Goal: Task Accomplishment & Management: Manage account settings

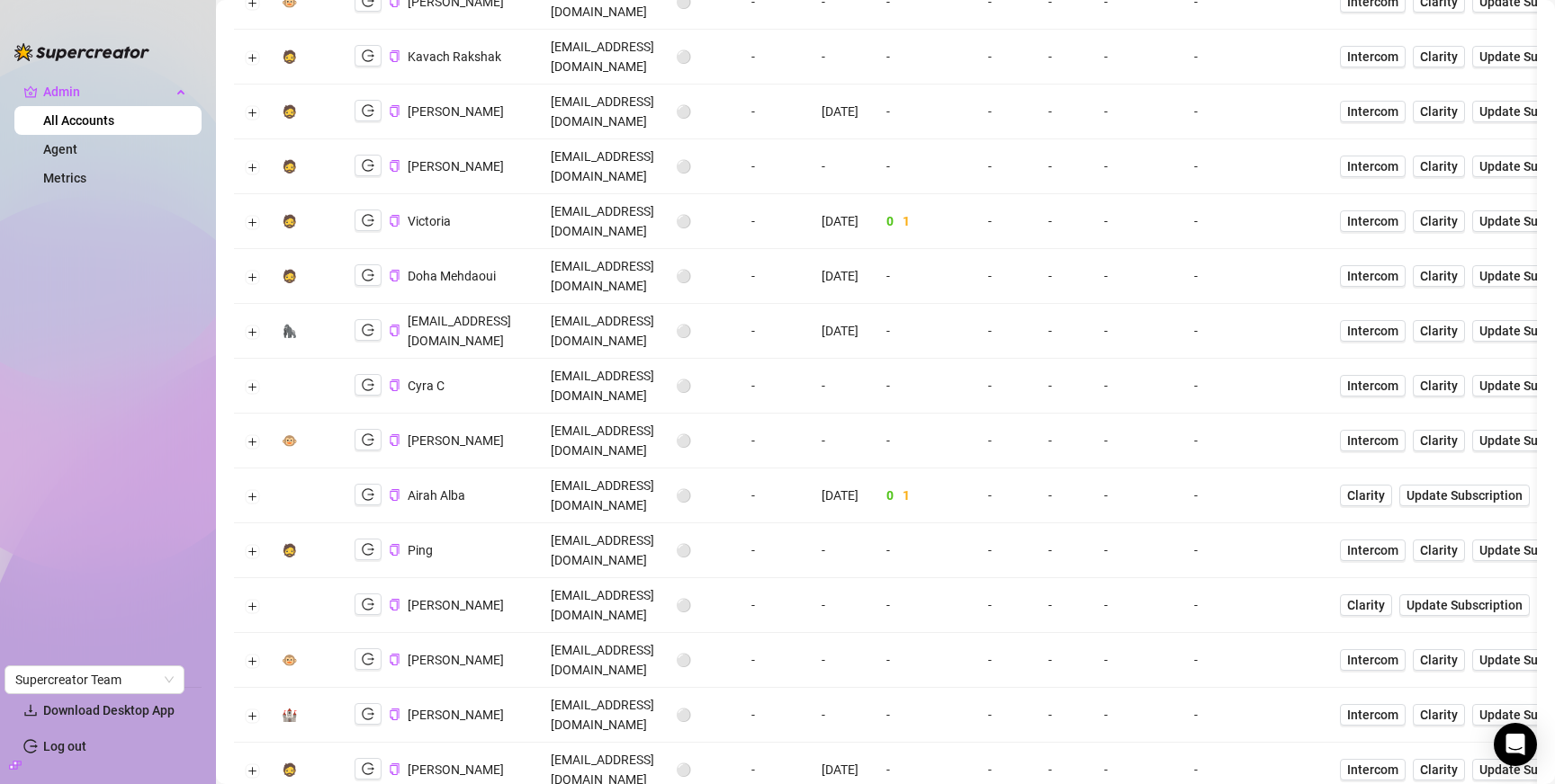
scroll to position [3300, 0]
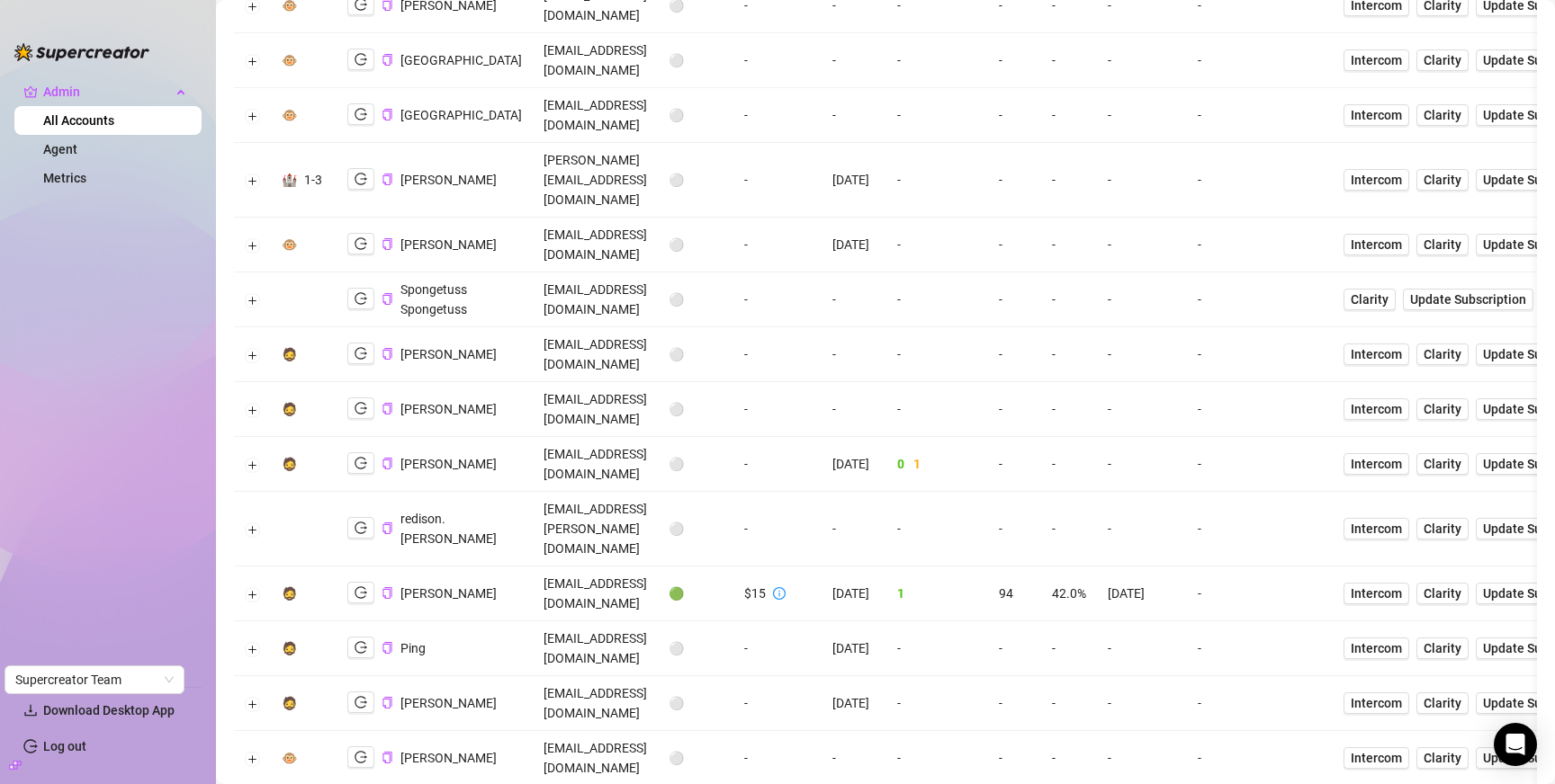
scroll to position [0, 0]
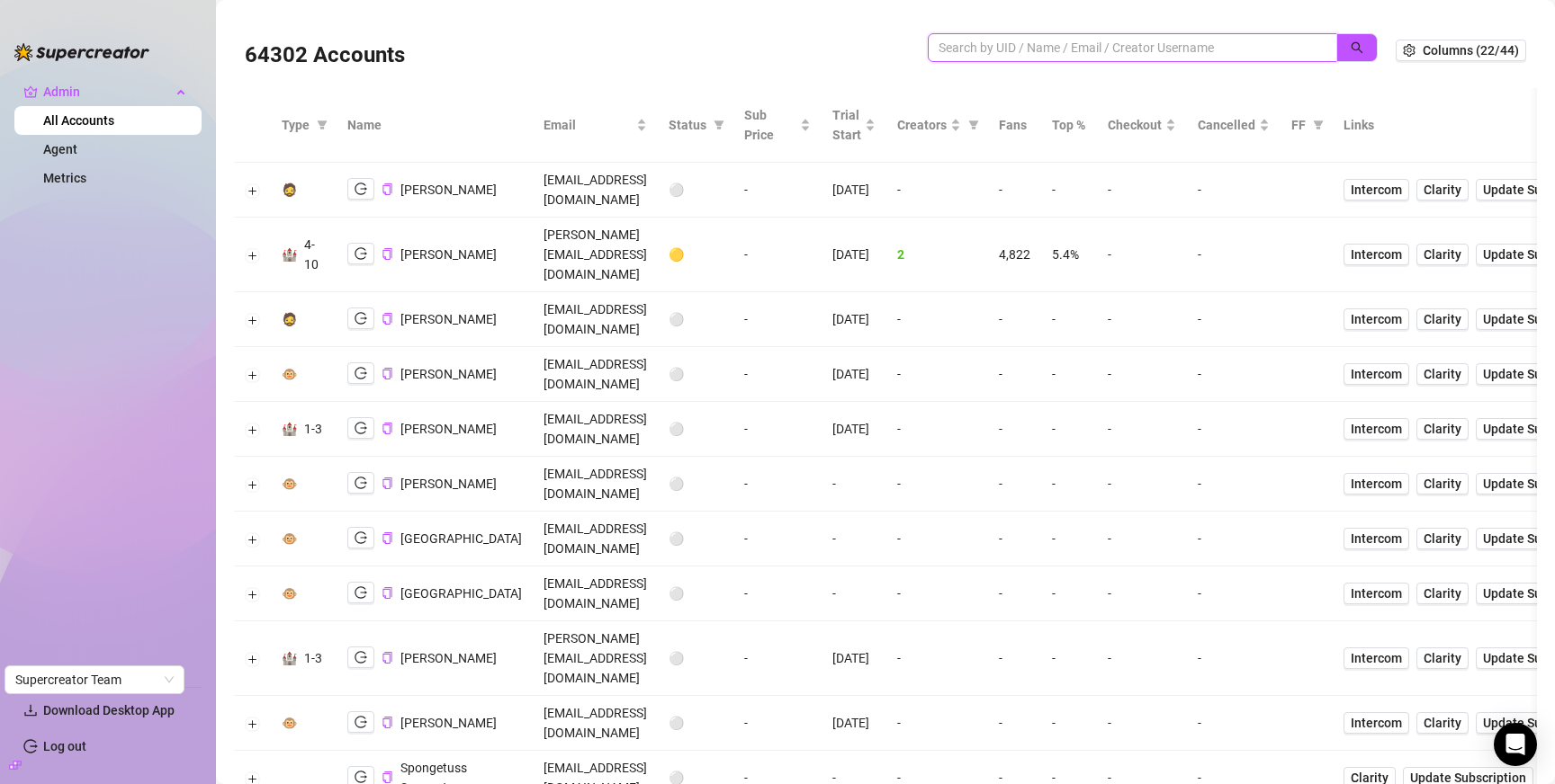
click at [1138, 47] on input "search" at bounding box center [1126, 48] width 373 height 20
paste input "enchantingaddi"
click at [1364, 45] on icon "search" at bounding box center [1357, 48] width 13 height 13
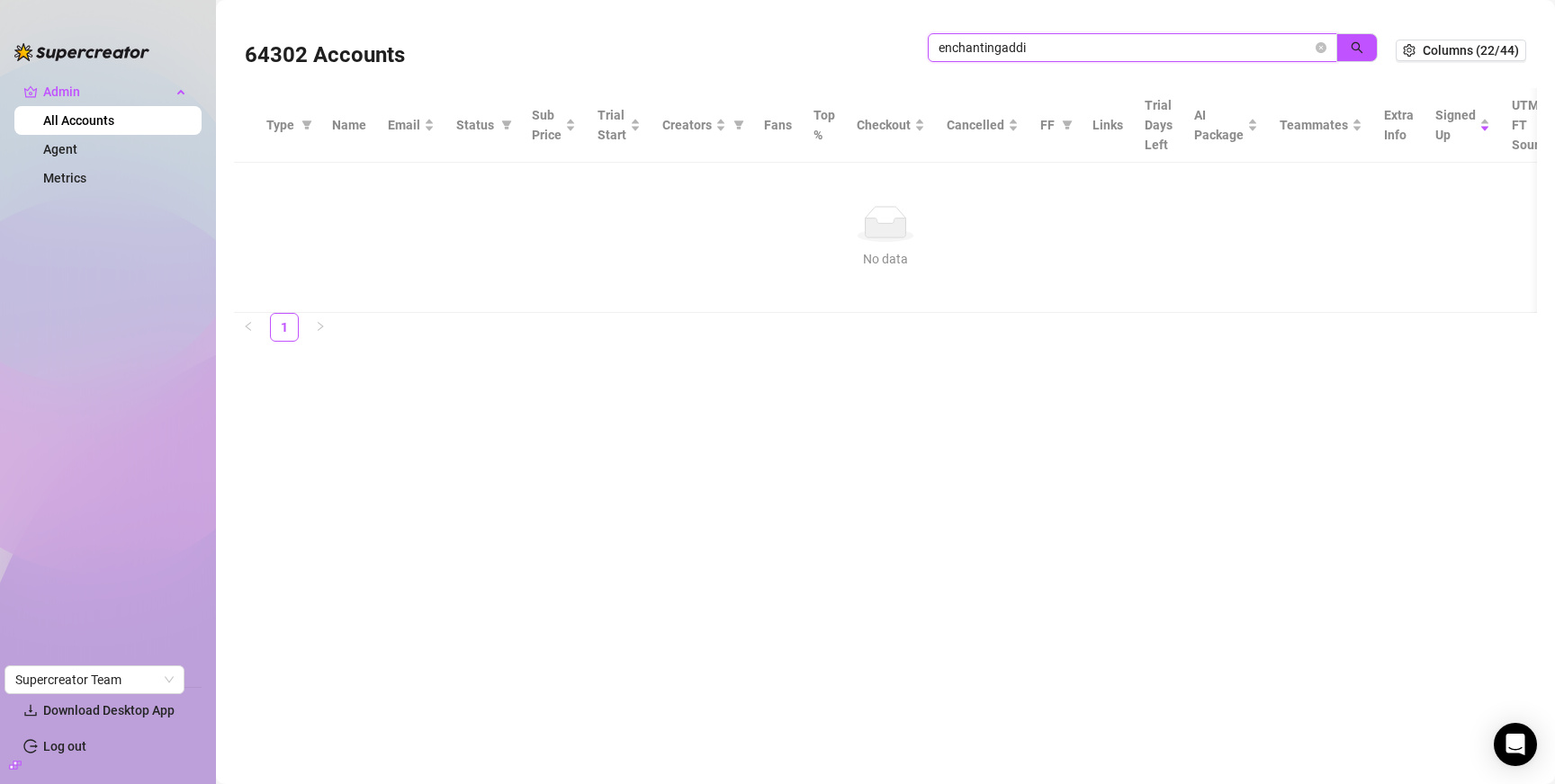
click at [1076, 48] on input "enchantingaddi" at bounding box center [1126, 48] width 373 height 20
type input "addison"
click at [1355, 49] on icon "search" at bounding box center [1357, 48] width 13 height 13
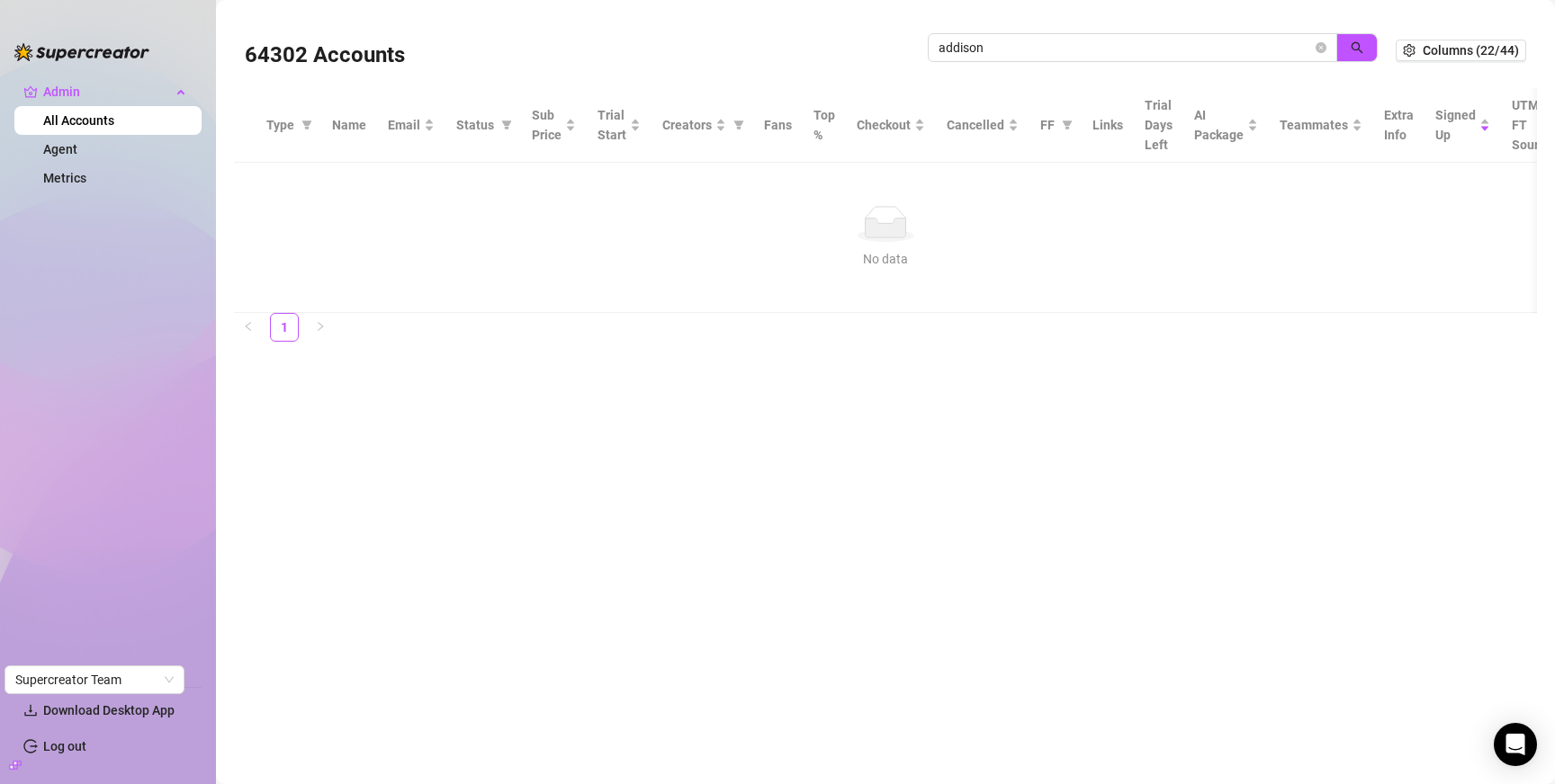
click at [86, 121] on link "All Accounts" at bounding box center [78, 120] width 71 height 15
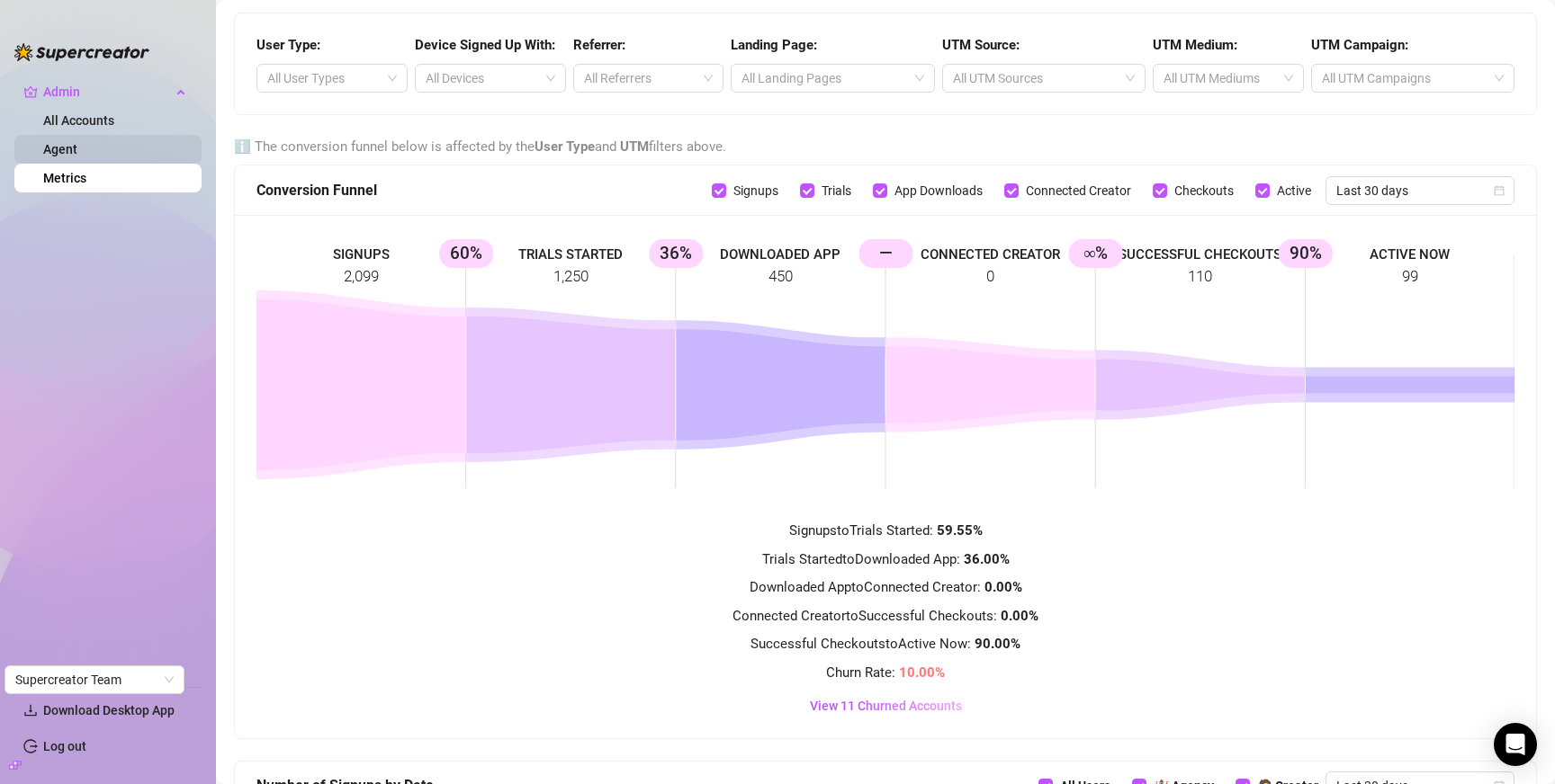
click at [77, 148] on link "Agent" at bounding box center [60, 150] width 34 height 15
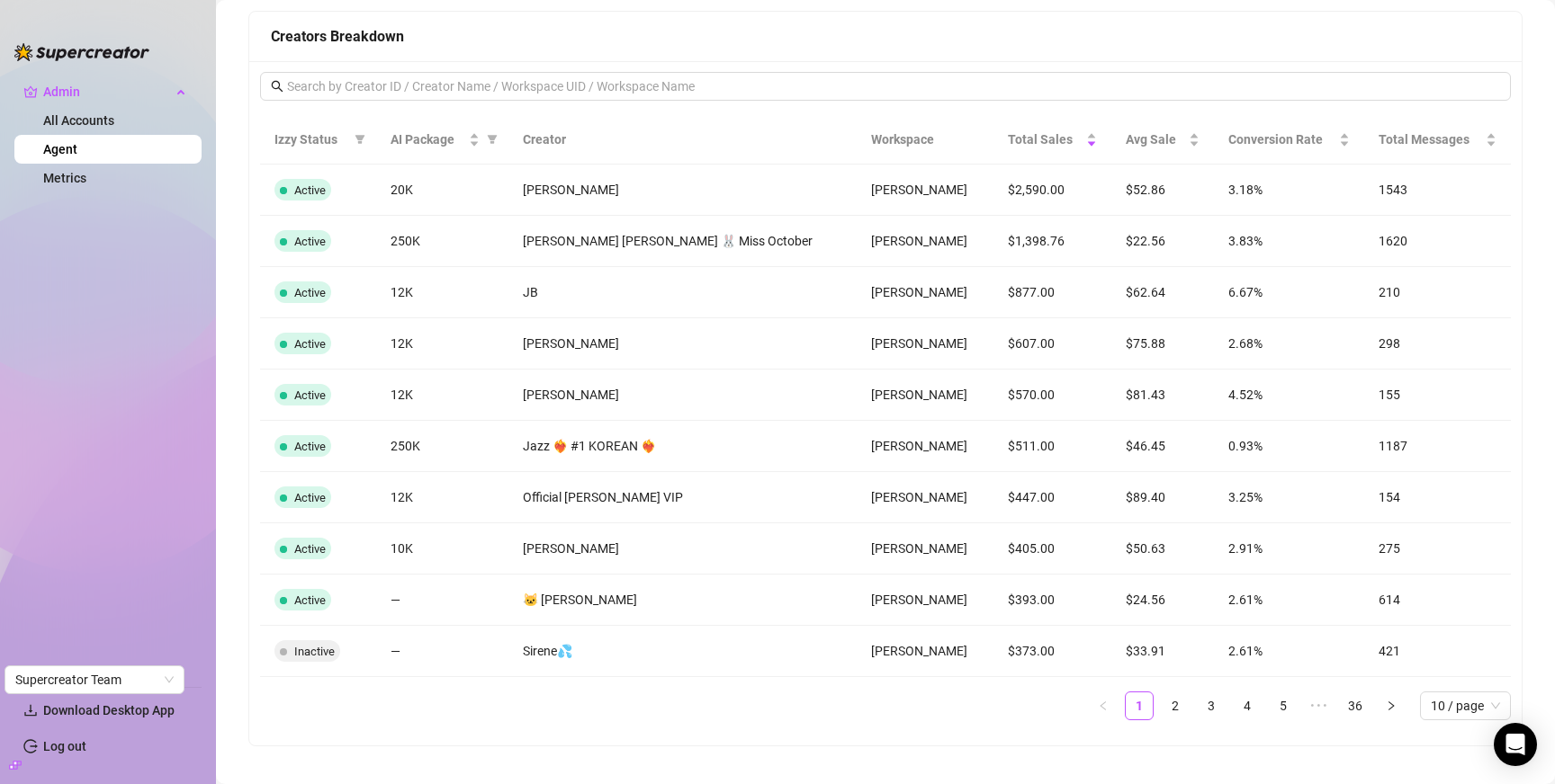
scroll to position [1719, 0]
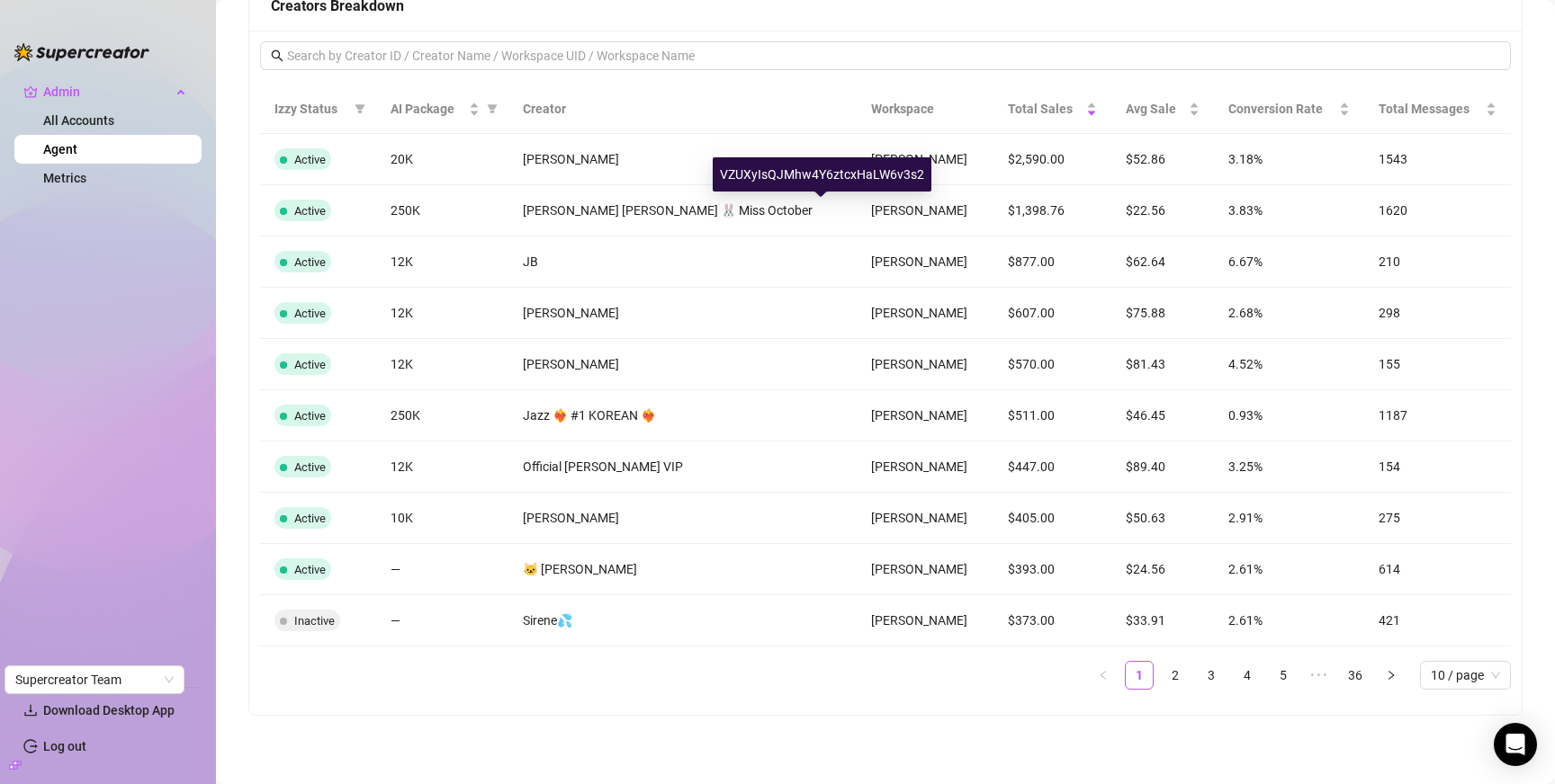
click at [828, 176] on div "VZUXyIsQJMhw4Y6ztcxHaLW6v3s2" at bounding box center [822, 174] width 219 height 34
copy div "VZUXyIsQJMhw4Y6ztcxHaLW6v3s2"
click at [928, 56] on input "text" at bounding box center [886, 56] width 1198 height 20
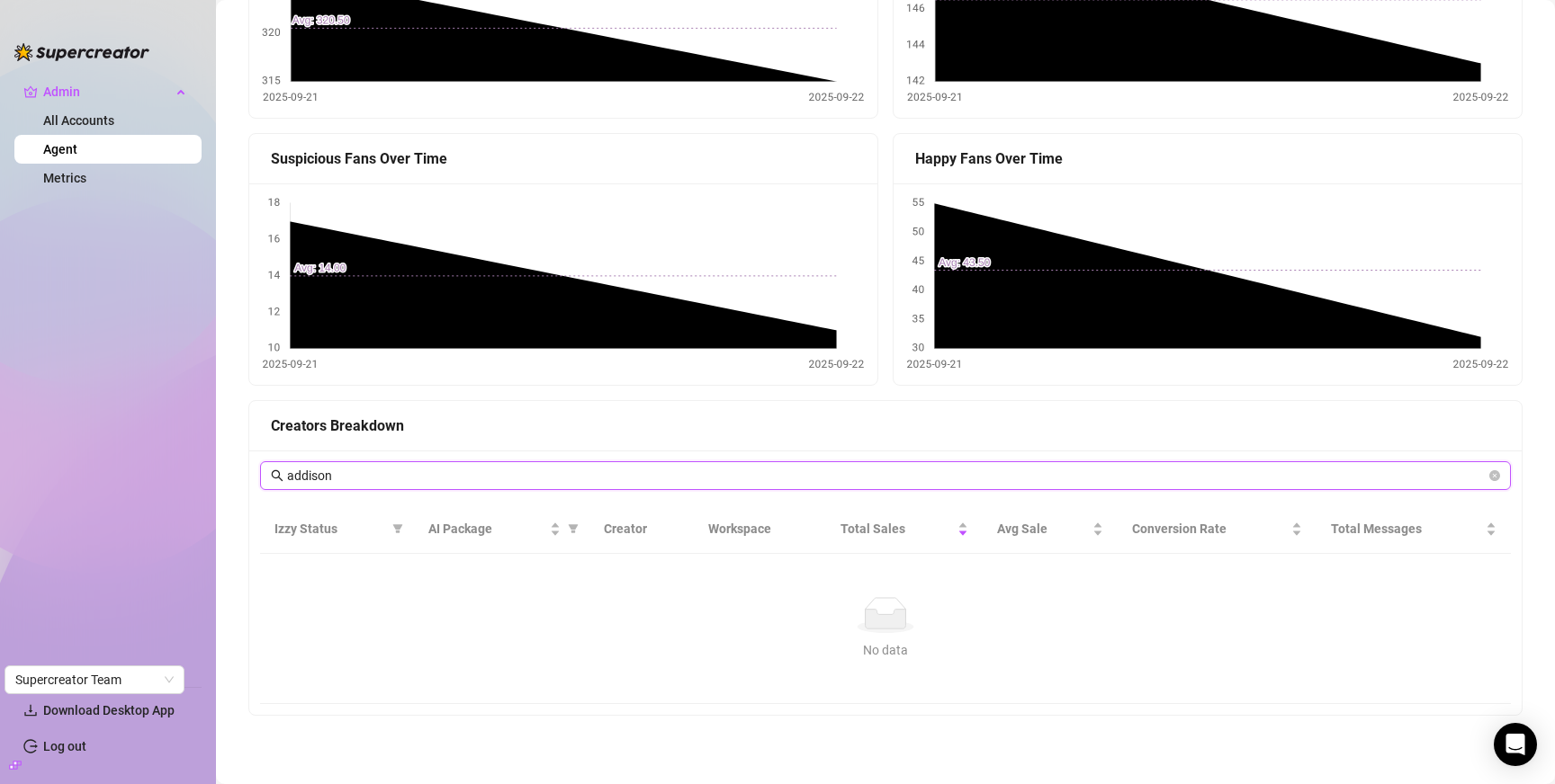
type input "addison"
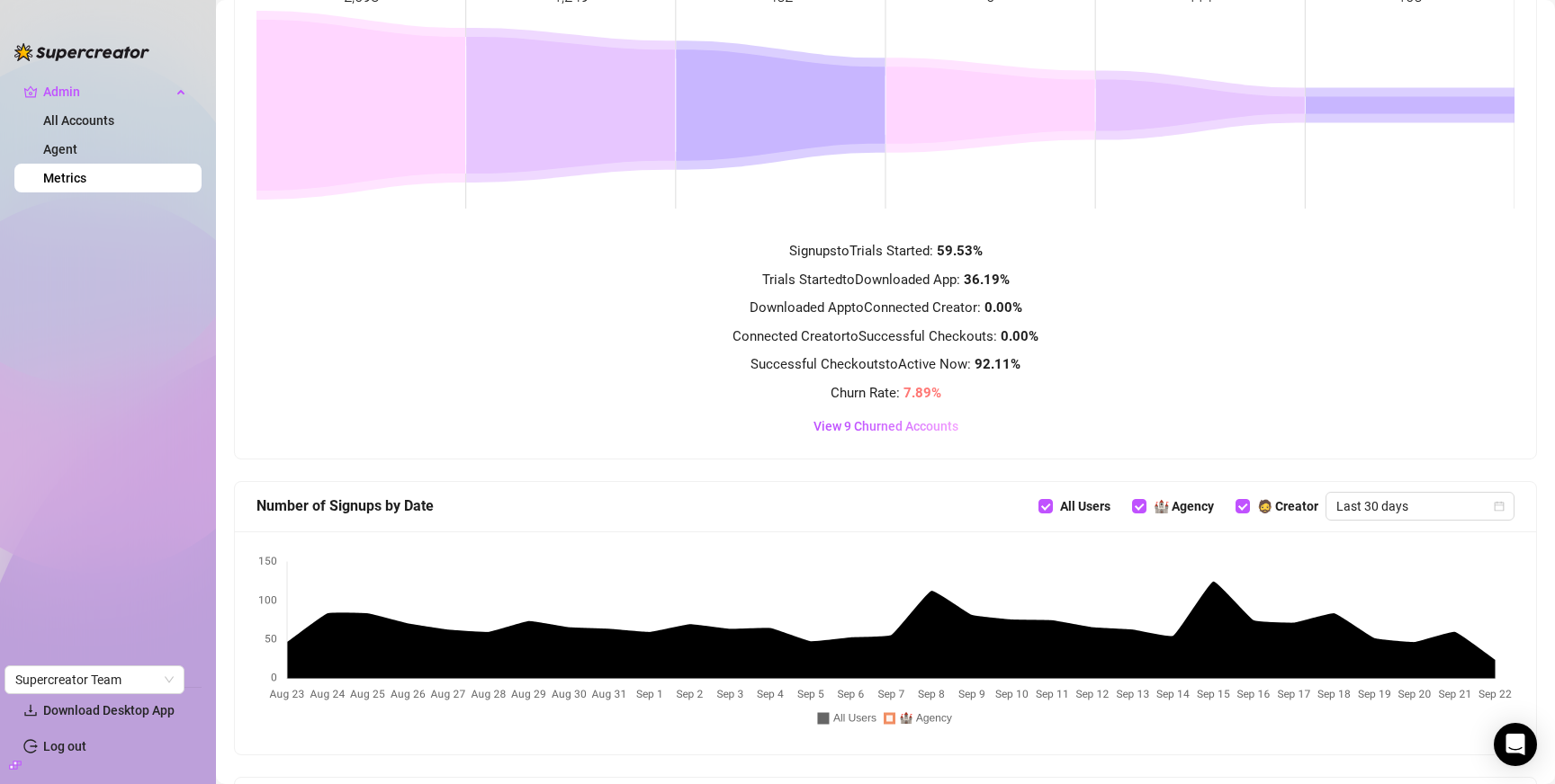
scroll to position [130, 0]
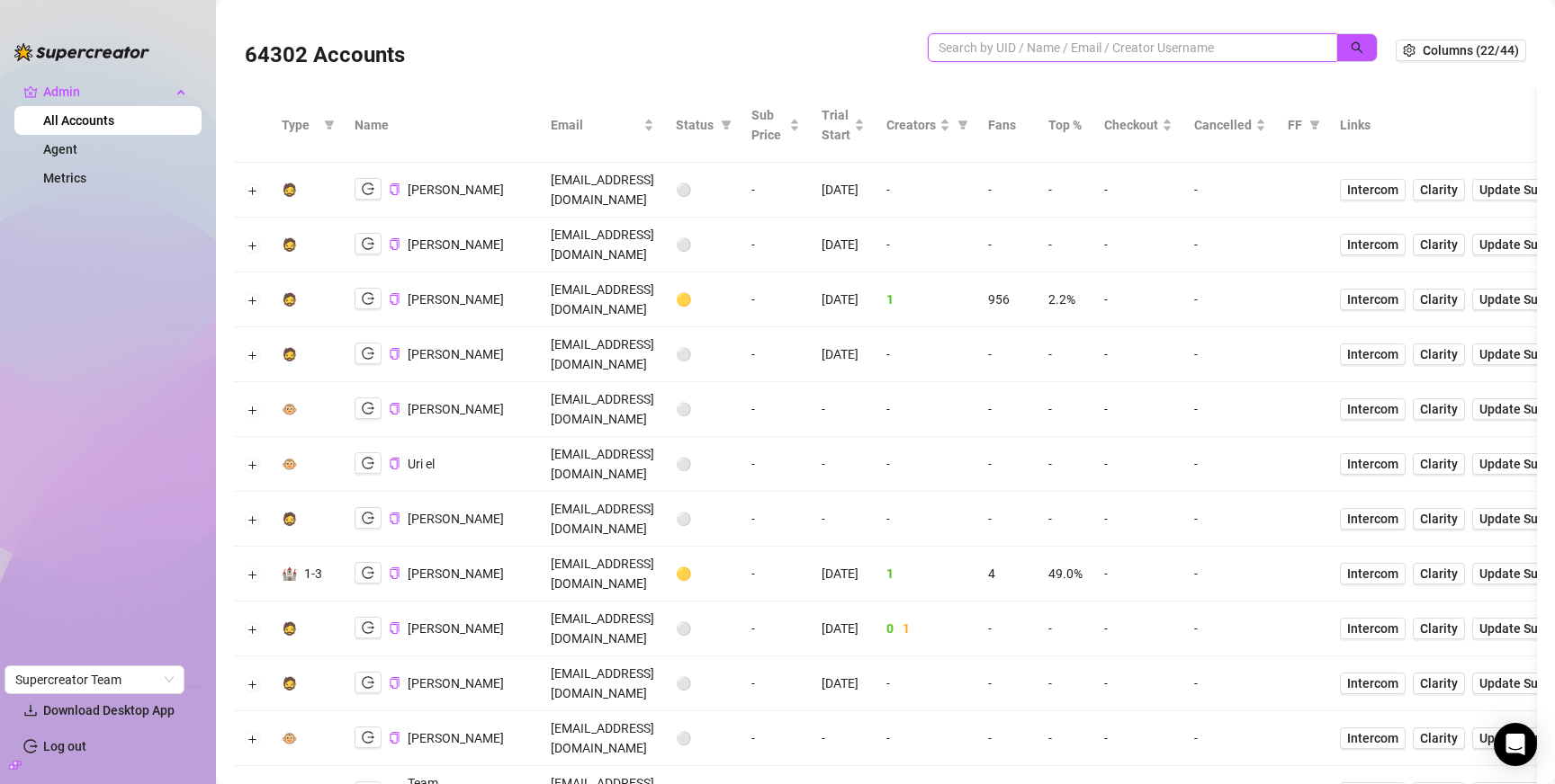
click at [1089, 41] on input "search" at bounding box center [1126, 48] width 373 height 20
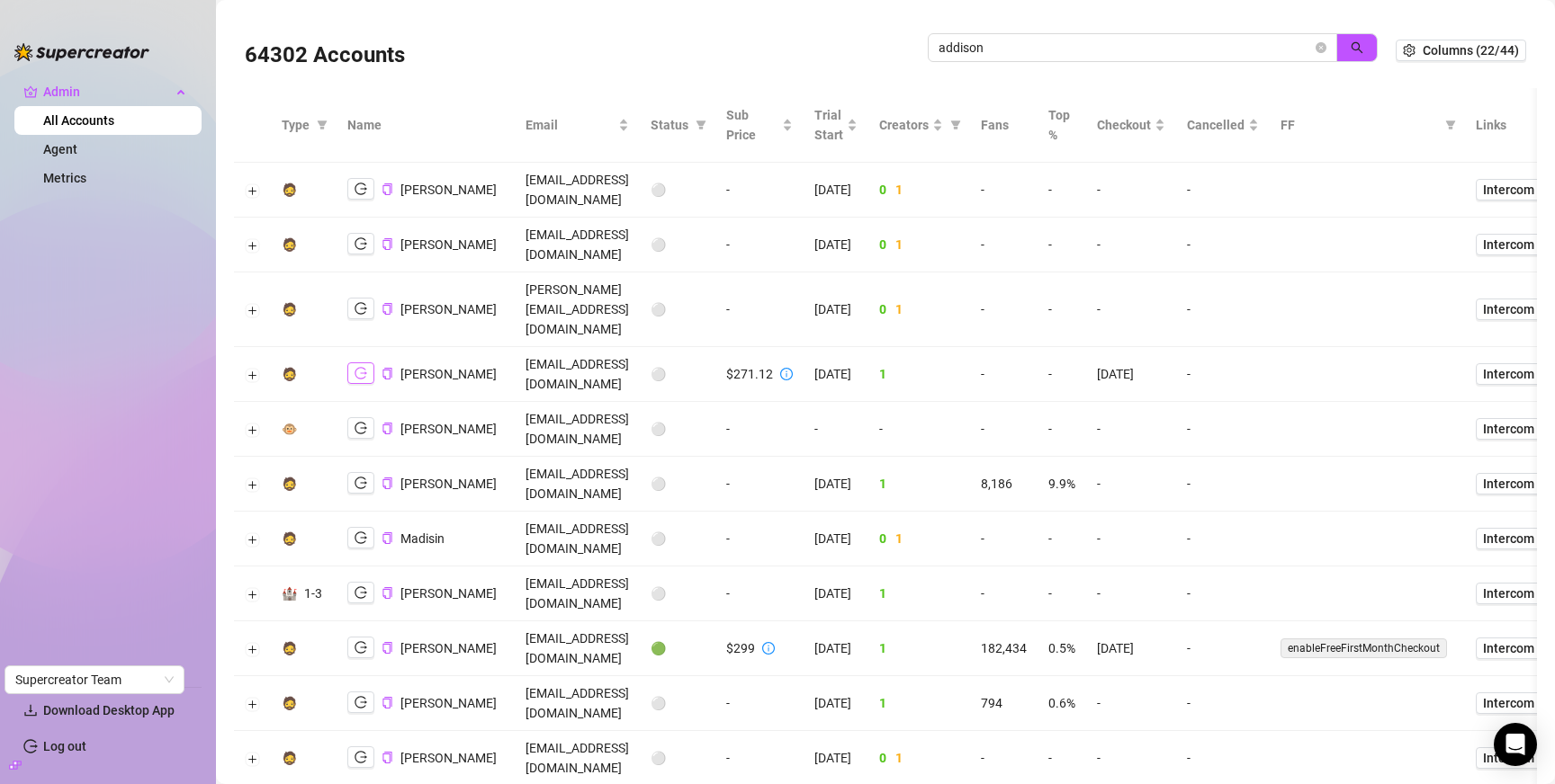
click at [356, 368] on icon "logout" at bounding box center [361, 373] width 13 height 12
click at [1156, 51] on input "addison" at bounding box center [1126, 48] width 373 height 20
type input "b"
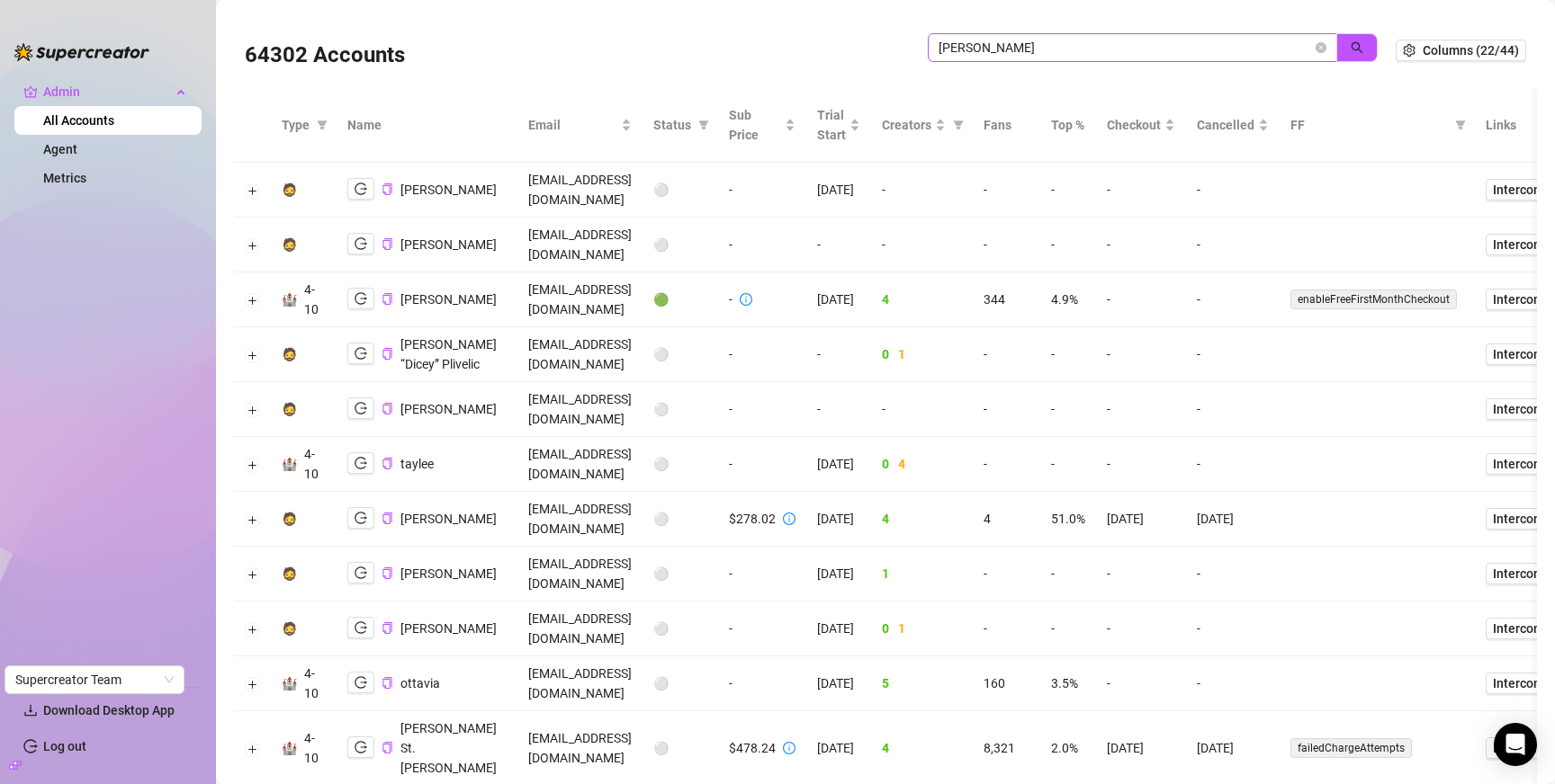
click at [1087, 37] on span "blair" at bounding box center [1132, 47] width 409 height 28
click at [1085, 47] on input "blair" at bounding box center [1126, 48] width 373 height 20
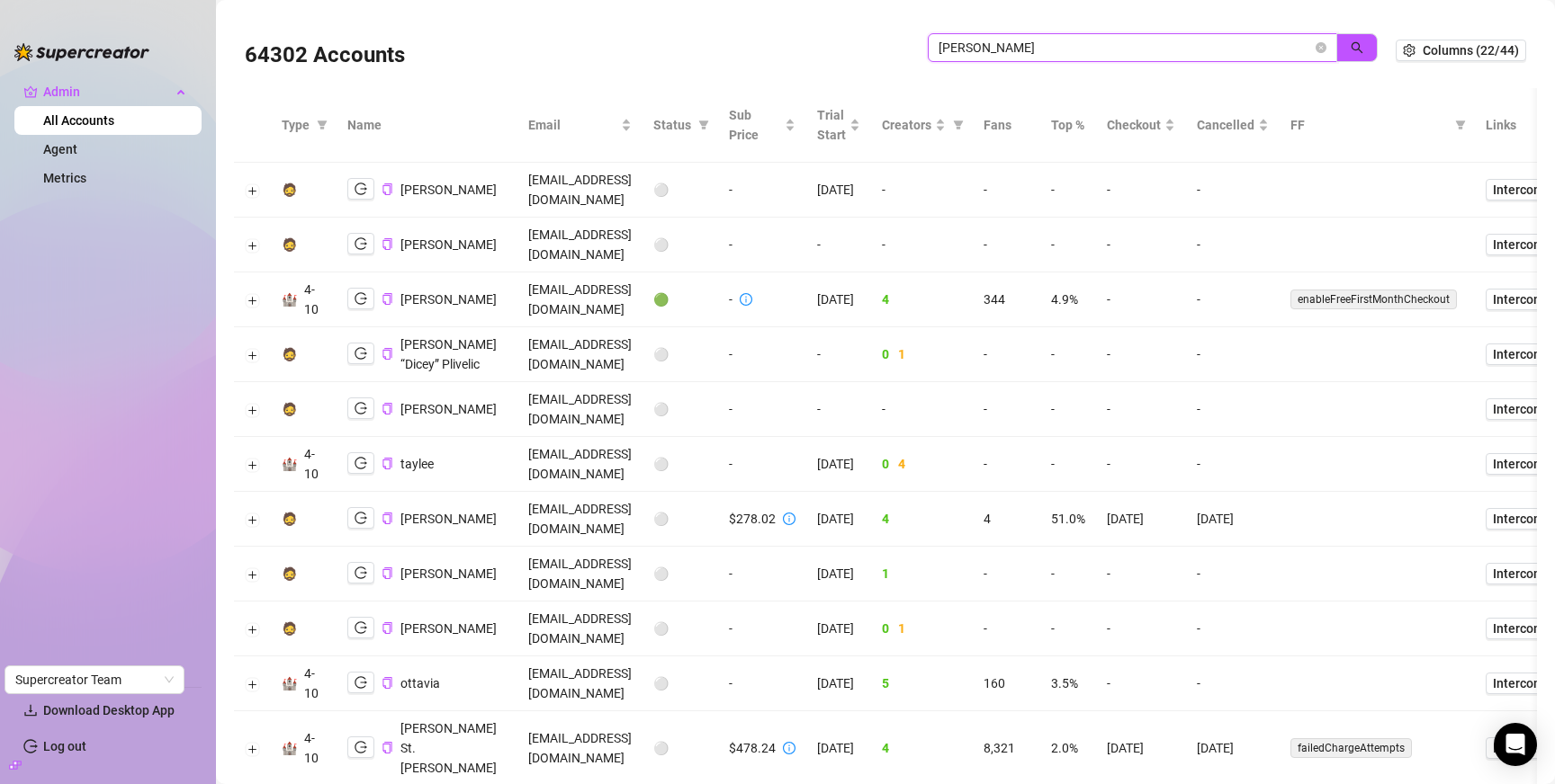
click at [1085, 47] on input "blair" at bounding box center [1126, 48] width 373 height 20
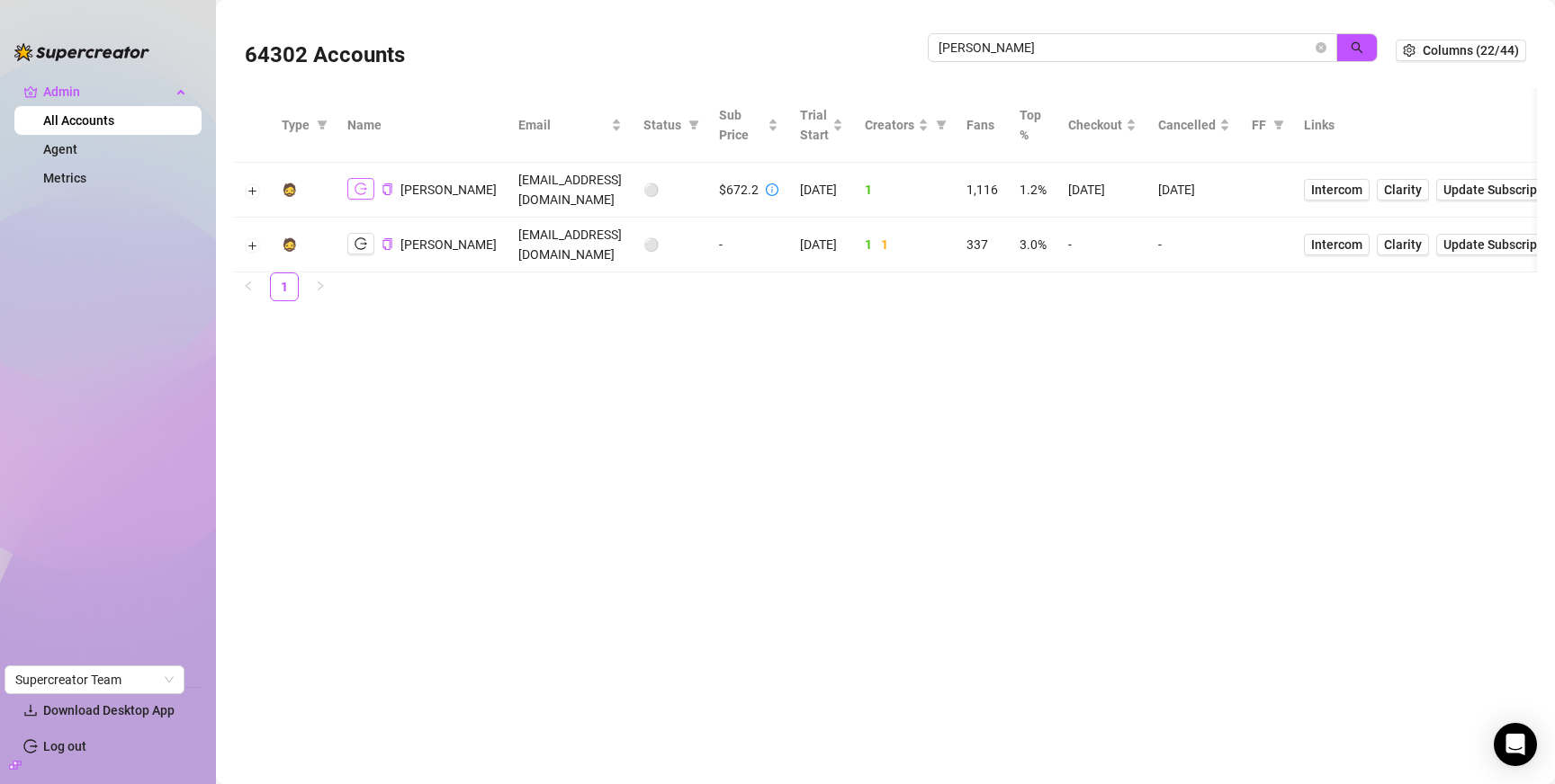
click at [360, 188] on icon "logout" at bounding box center [361, 189] width 13 height 12
click at [1040, 48] on input "erin k" at bounding box center [1126, 48] width 373 height 20
type input "blair bini"
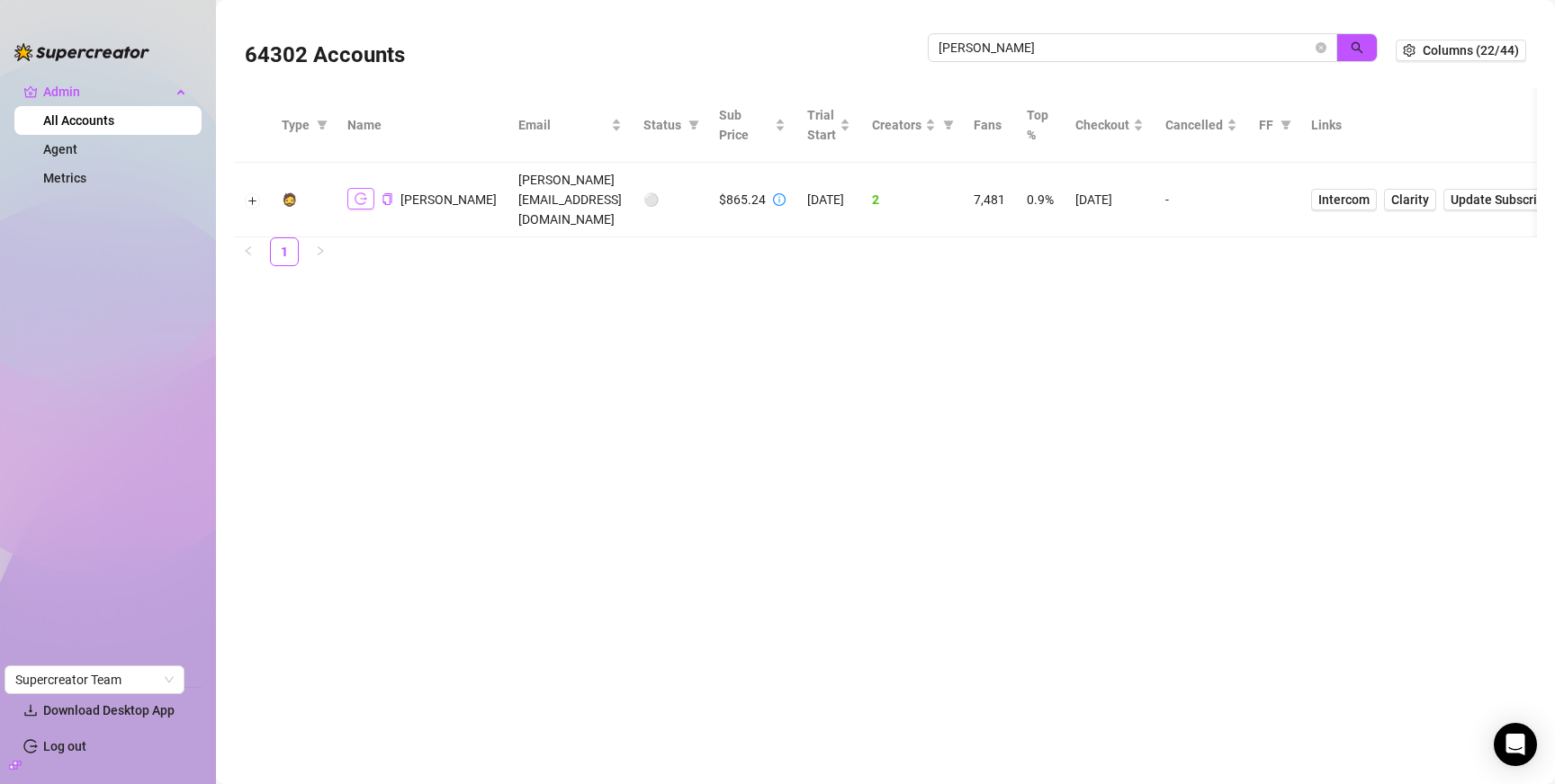
click at [353, 190] on button "button" at bounding box center [360, 199] width 27 height 21
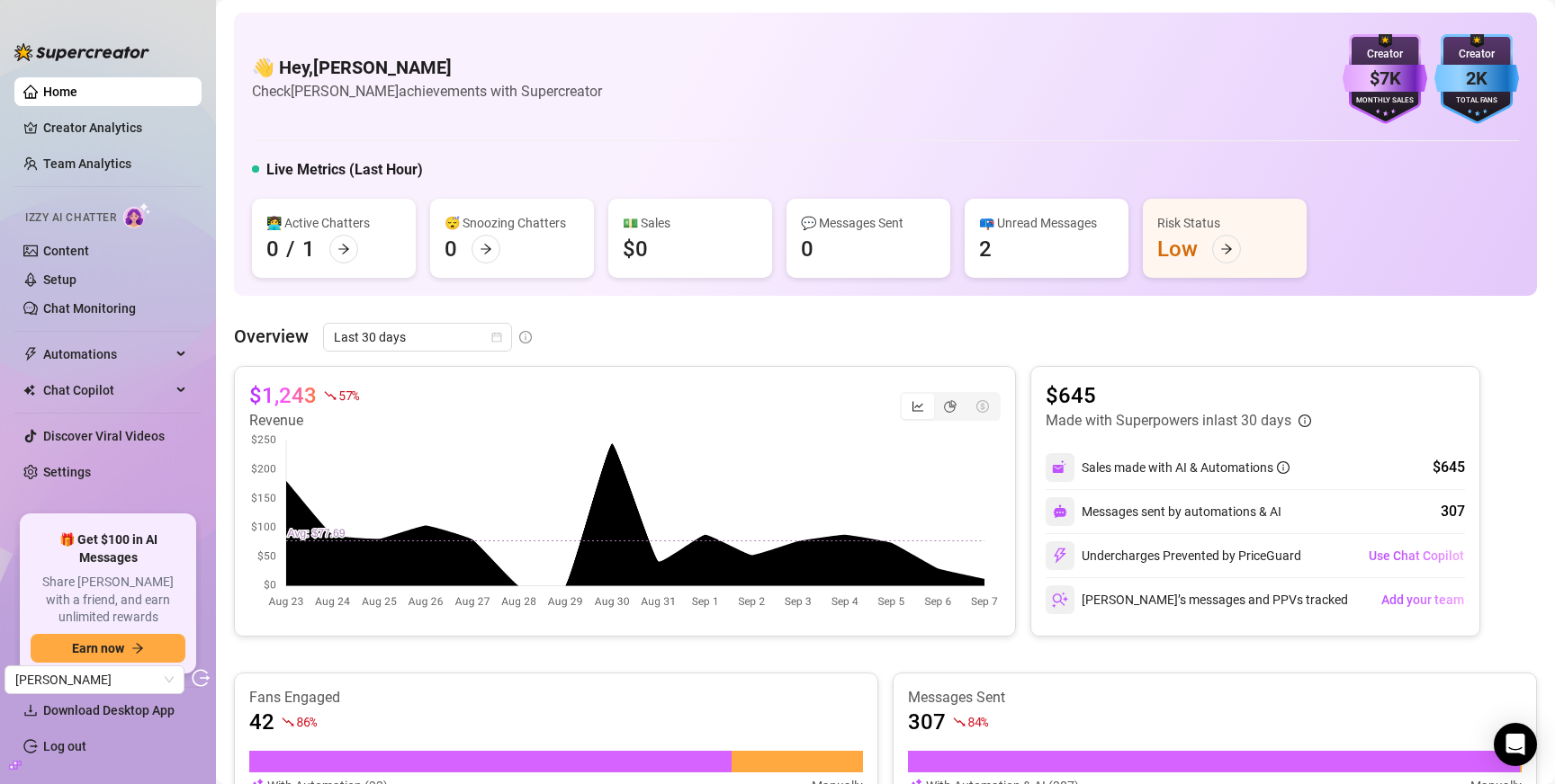
scroll to position [513, 0]
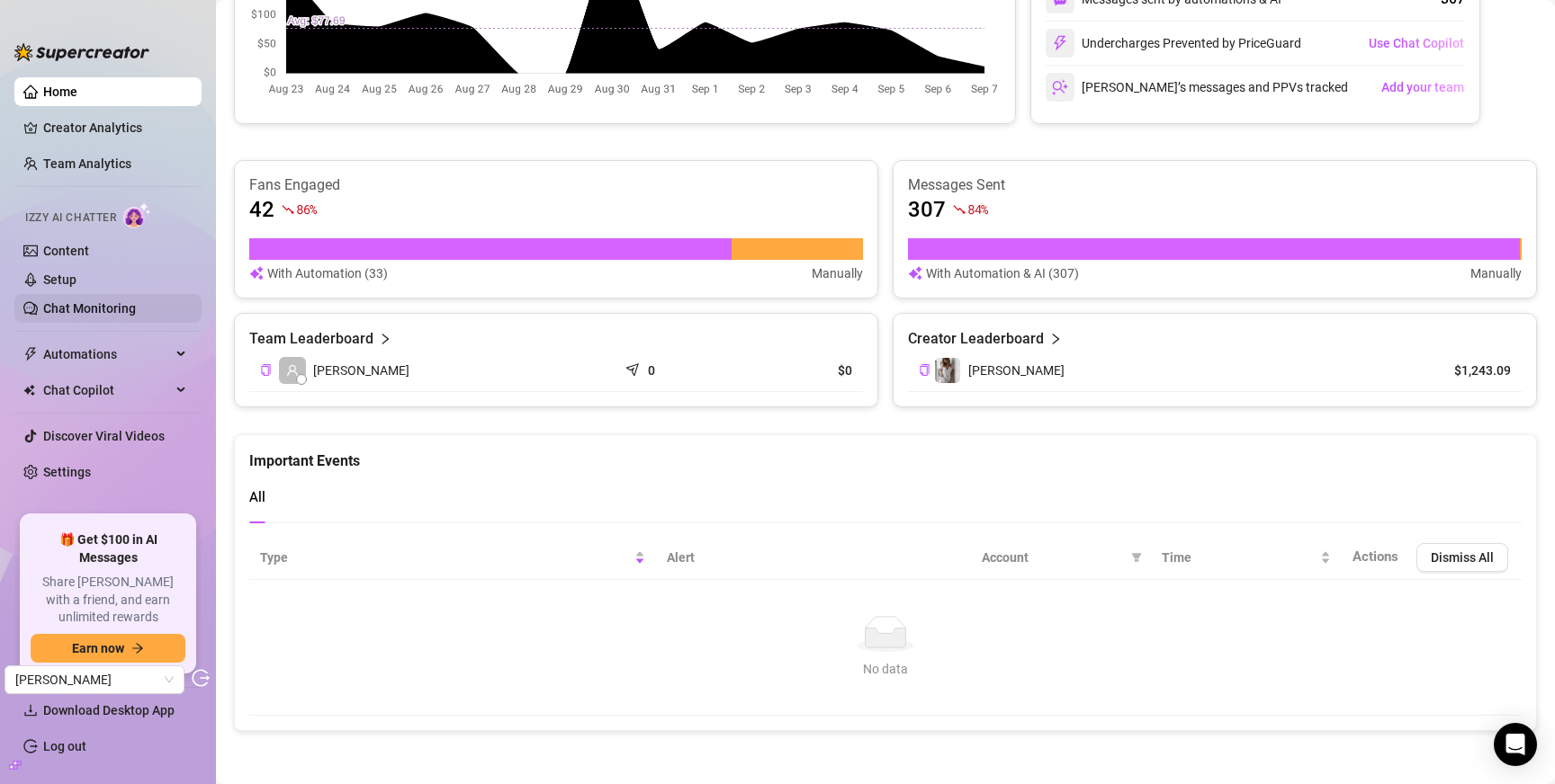
click at [77, 312] on link "Chat Monitoring" at bounding box center [89, 309] width 93 height 15
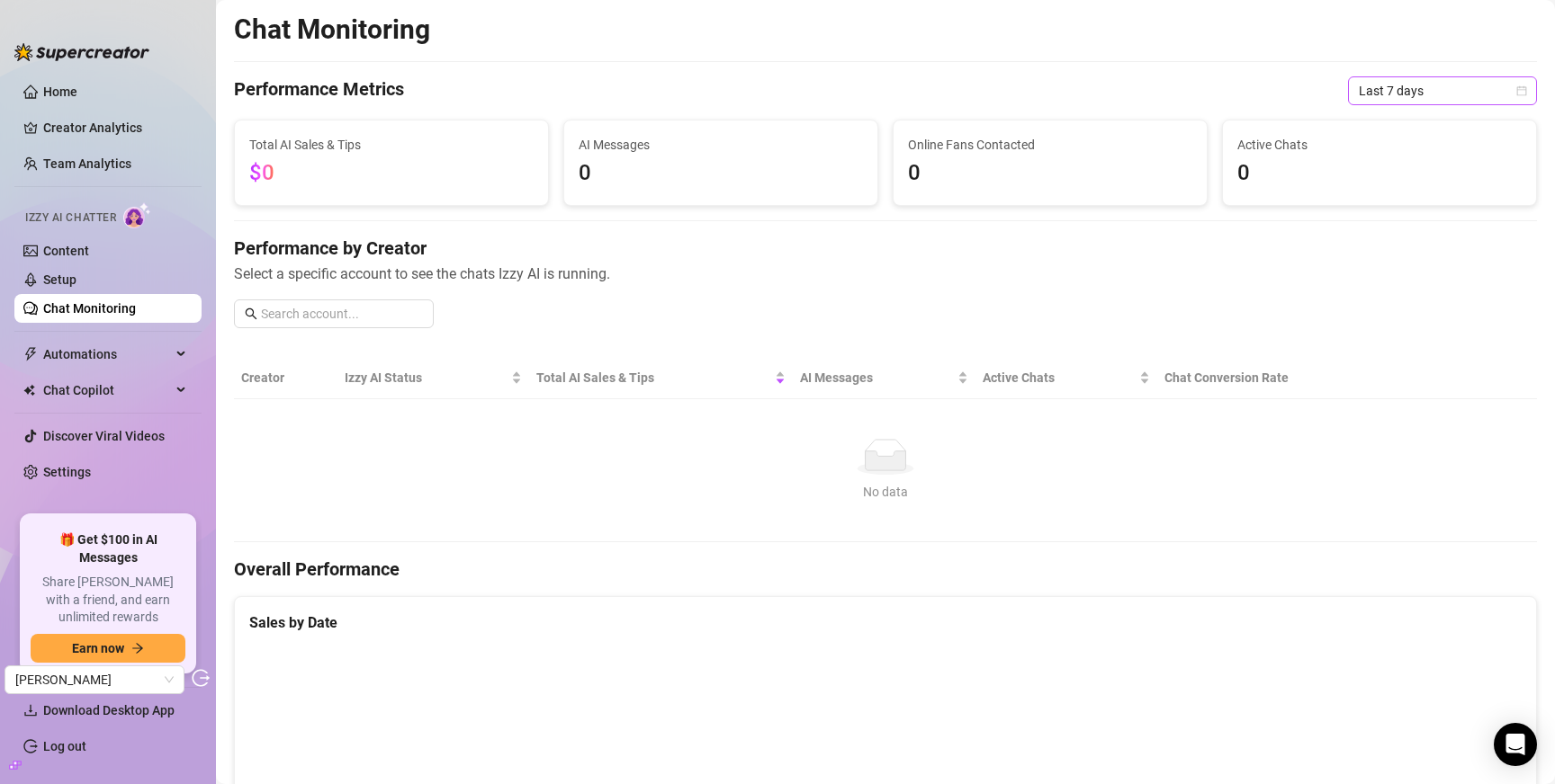
click at [1407, 101] on span "Last 7 days" at bounding box center [1443, 90] width 167 height 27
click at [1409, 207] on div "Last 90 days" at bounding box center [1443, 213] width 160 height 20
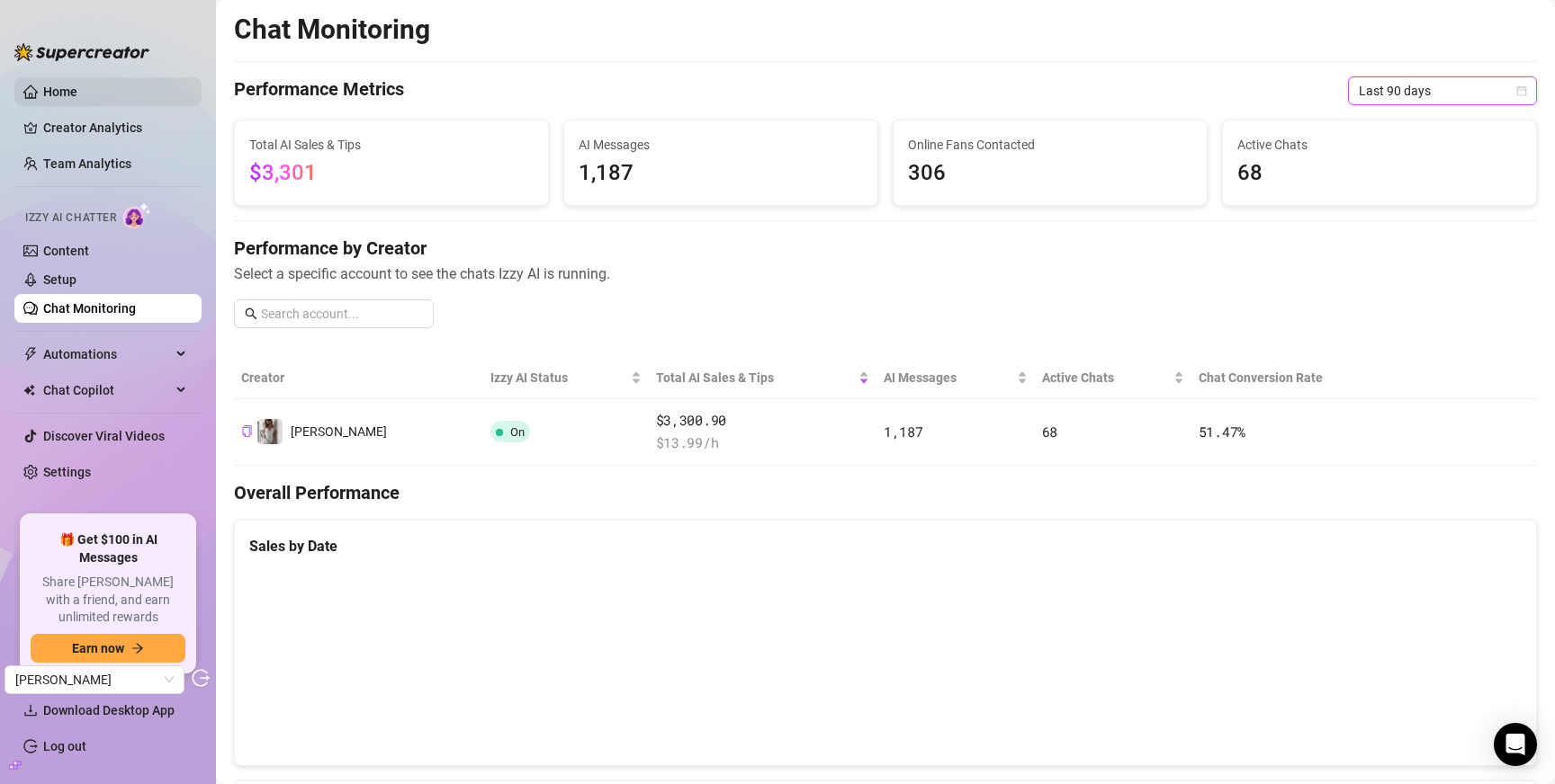
click at [77, 98] on link "Home" at bounding box center [60, 92] width 34 height 15
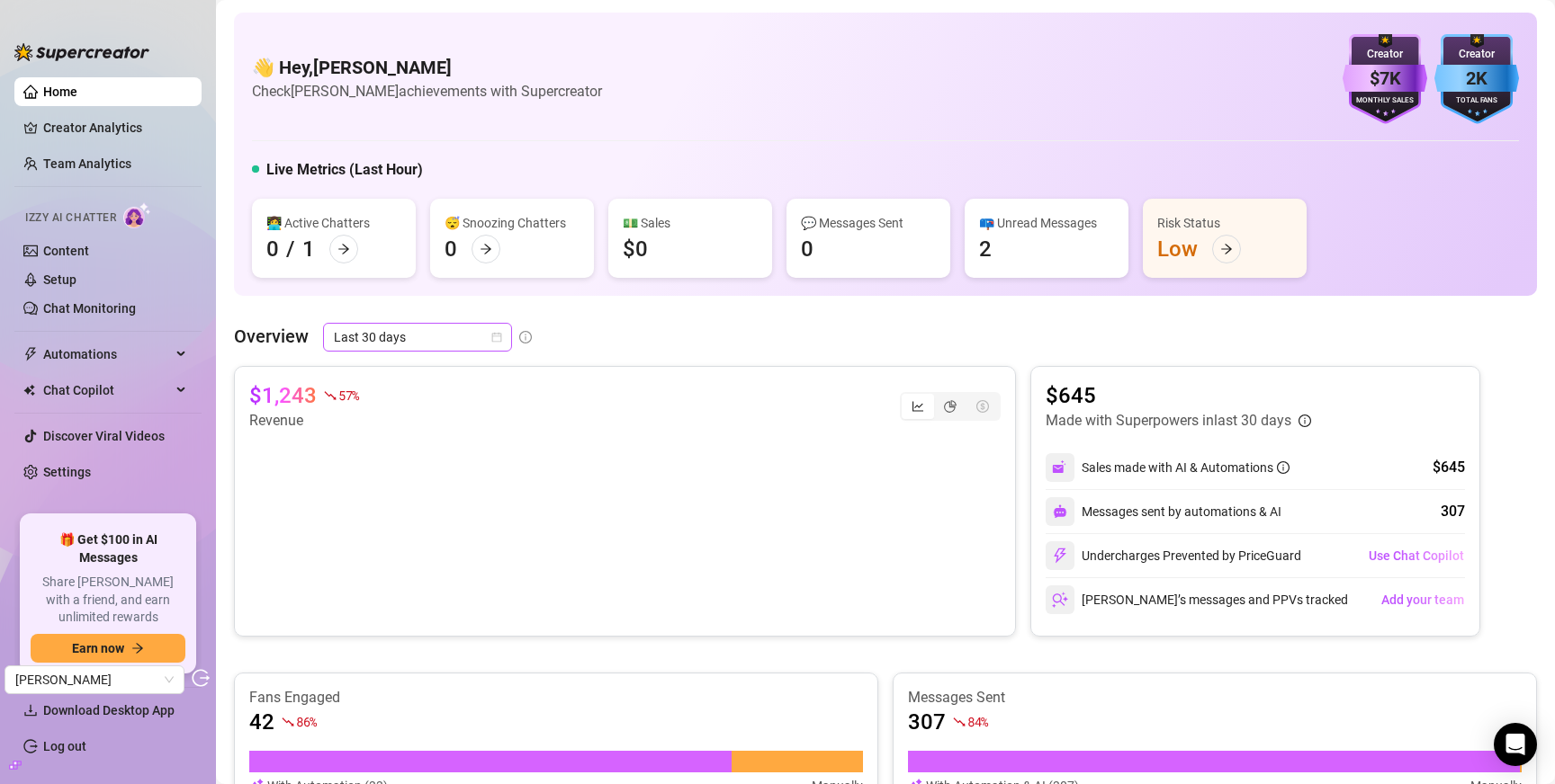
click at [416, 341] on span "Last 30 days" at bounding box center [417, 336] width 167 height 27
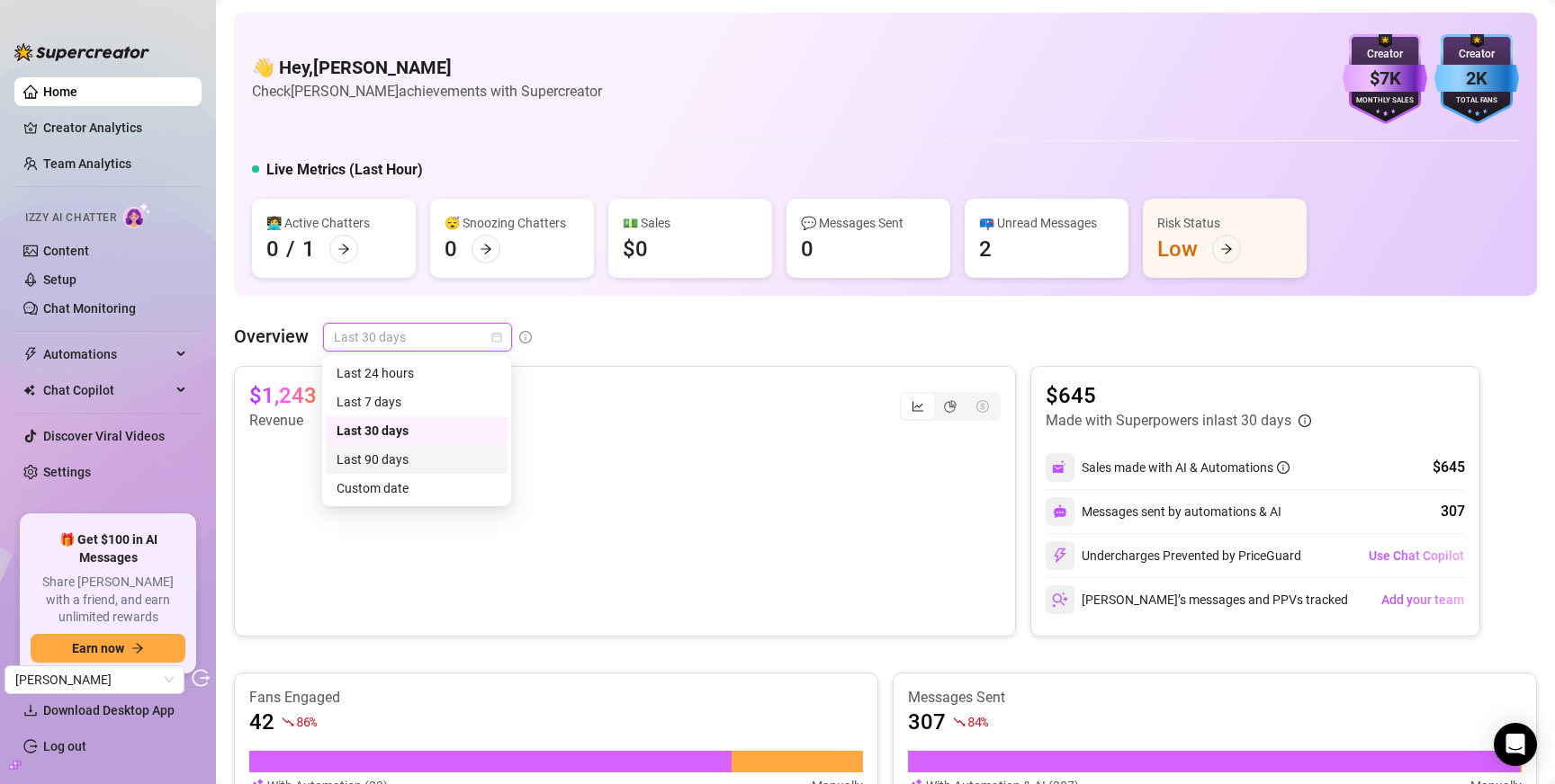
click at [412, 459] on div "Last 90 days" at bounding box center [417, 460] width 160 height 20
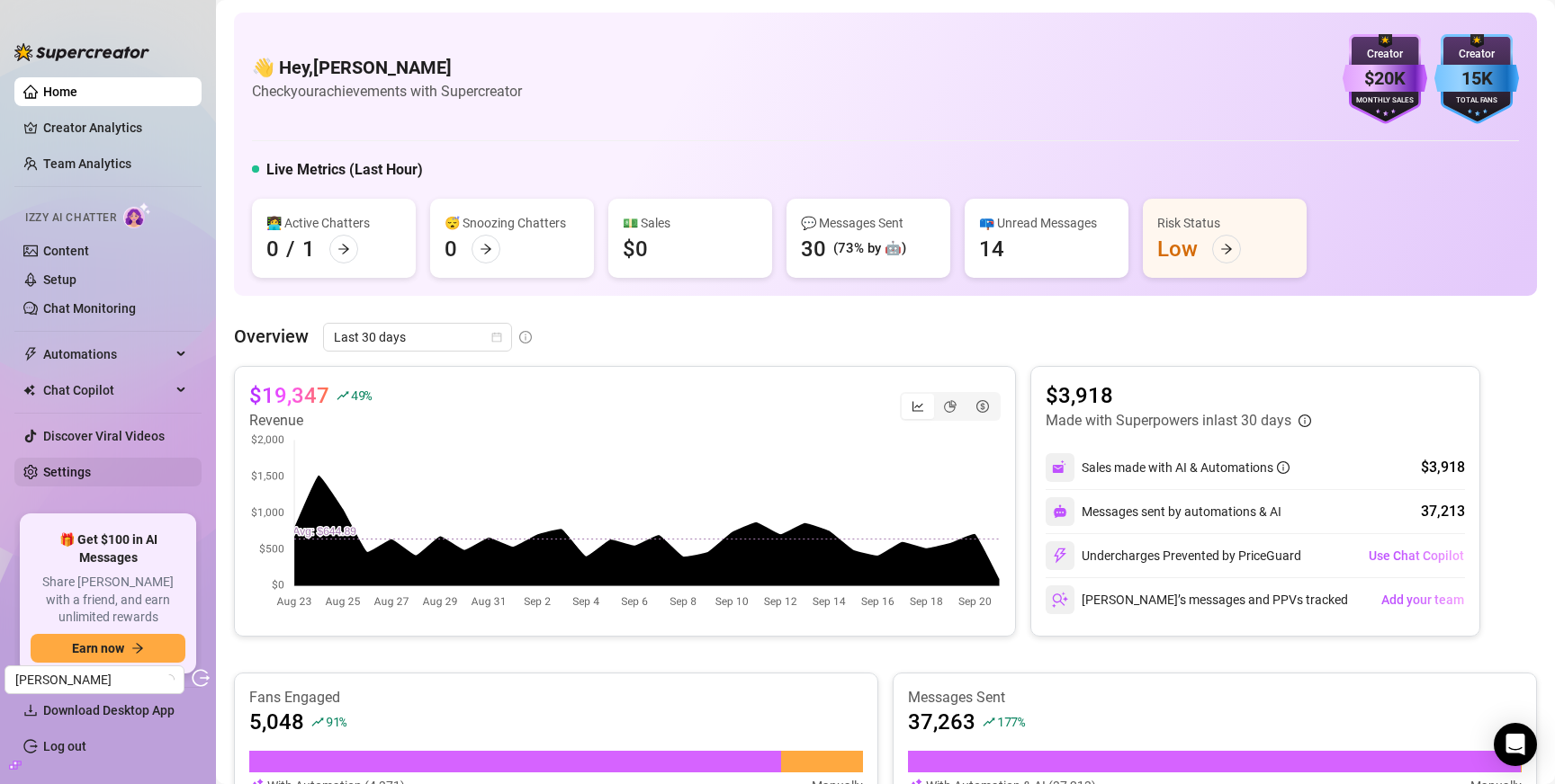
click at [84, 480] on link "Settings" at bounding box center [67, 472] width 48 height 15
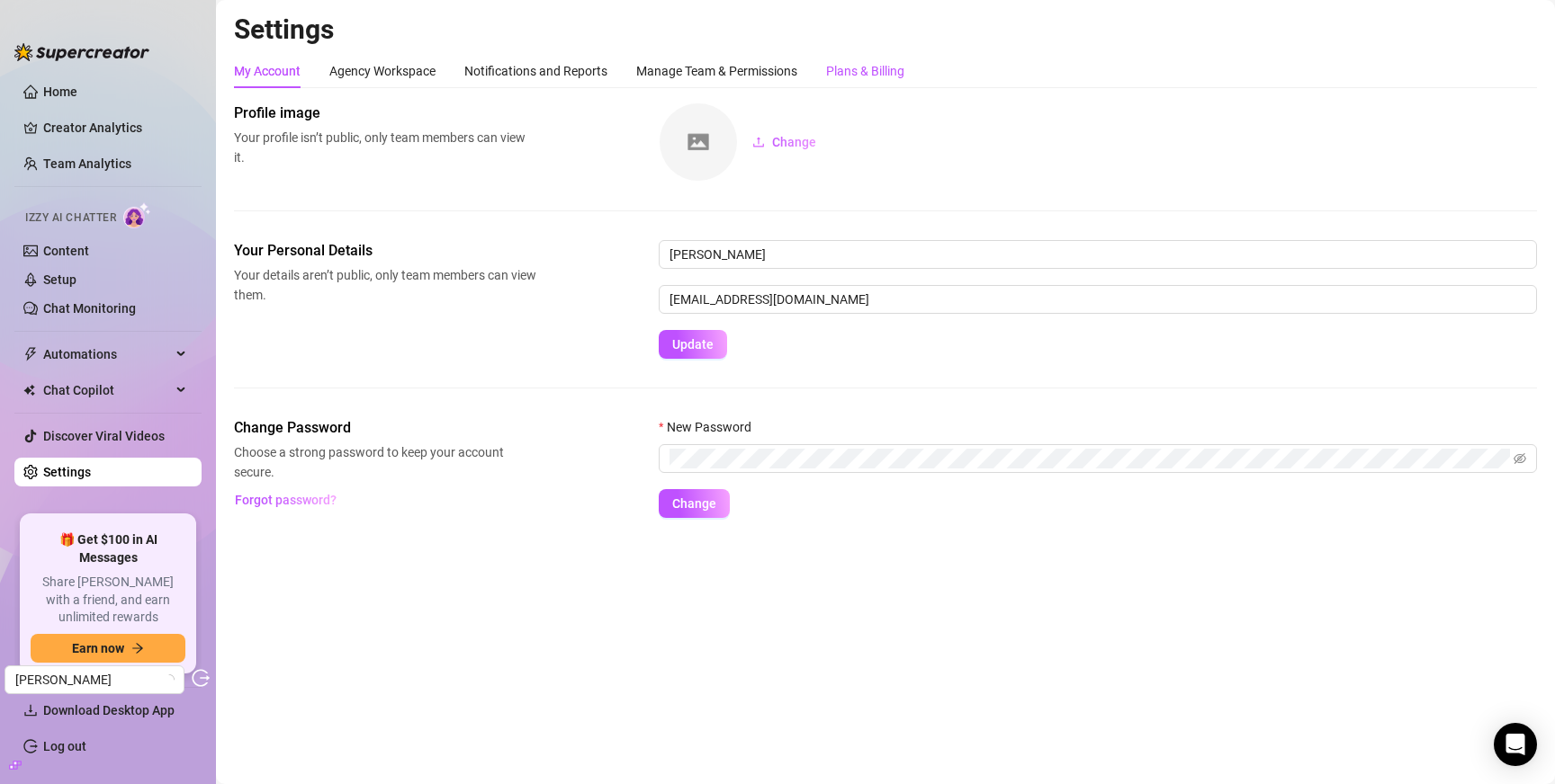
click at [866, 69] on div "Plans & Billing" at bounding box center [864, 72] width 78 height 20
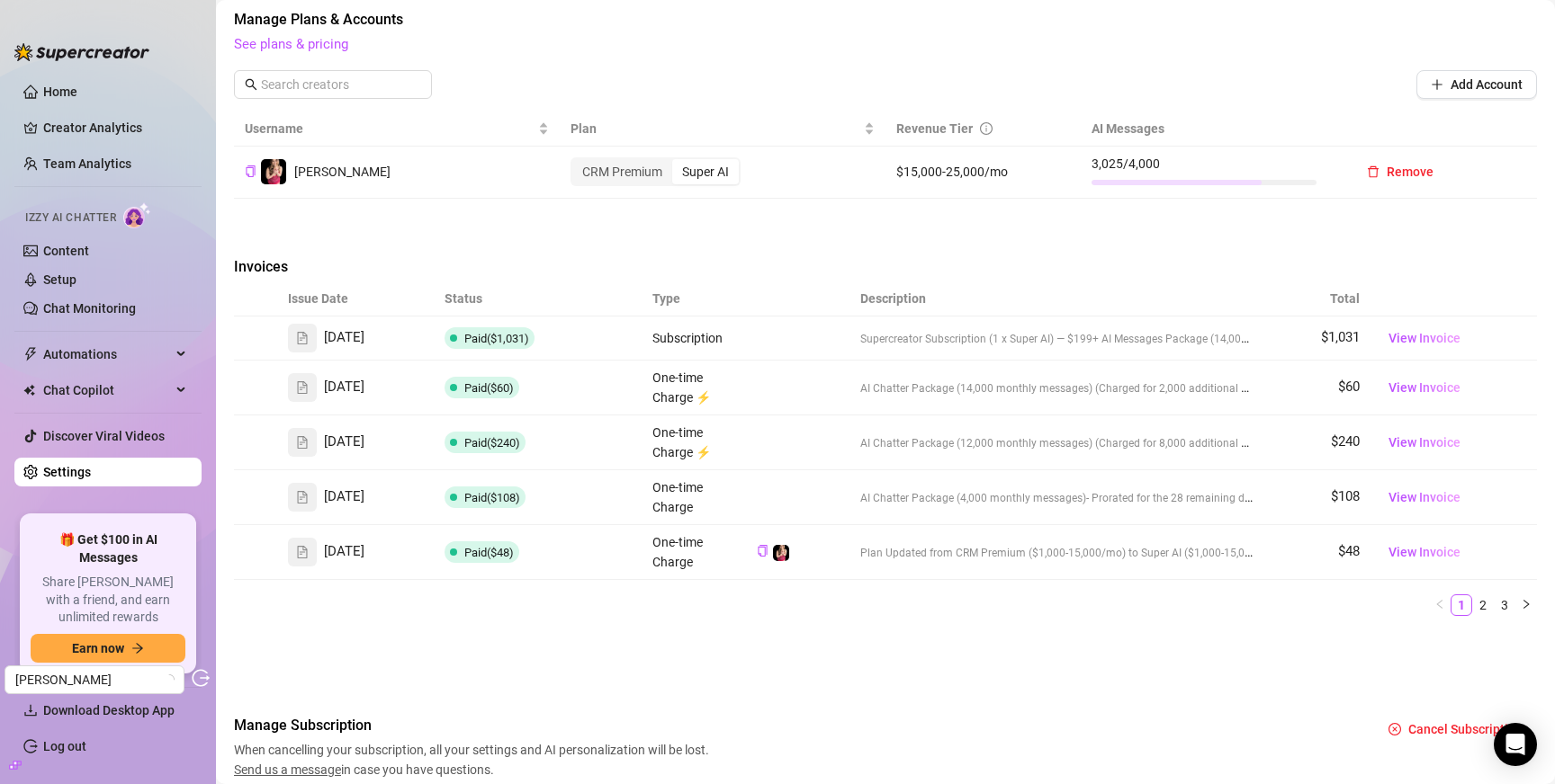
scroll to position [510, 0]
click at [1423, 334] on span "View Invoice" at bounding box center [1424, 336] width 72 height 20
click at [86, 313] on link "Chat Monitoring" at bounding box center [89, 309] width 93 height 15
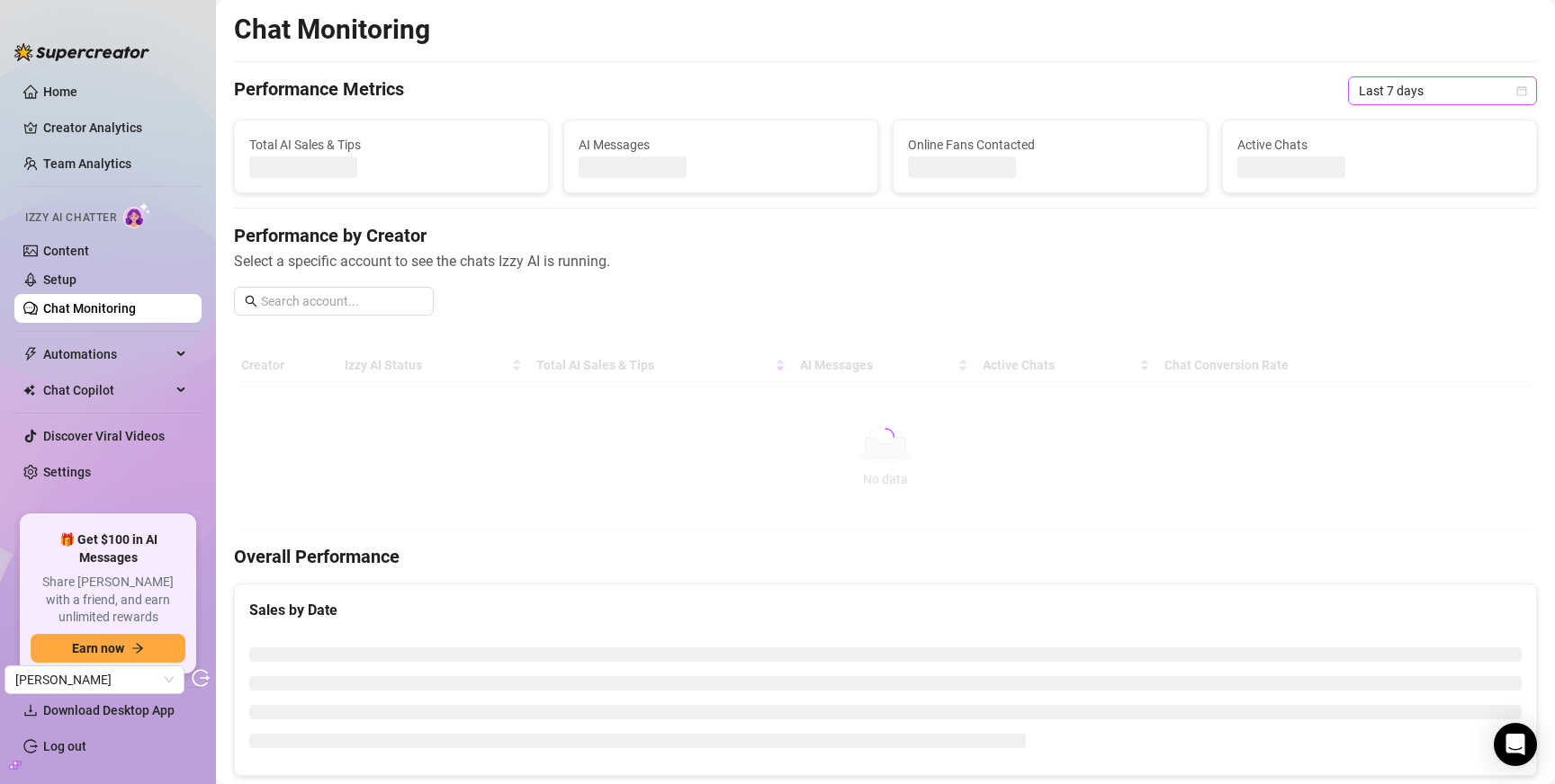
click at [1428, 81] on span "Last 7 days" at bounding box center [1443, 90] width 167 height 27
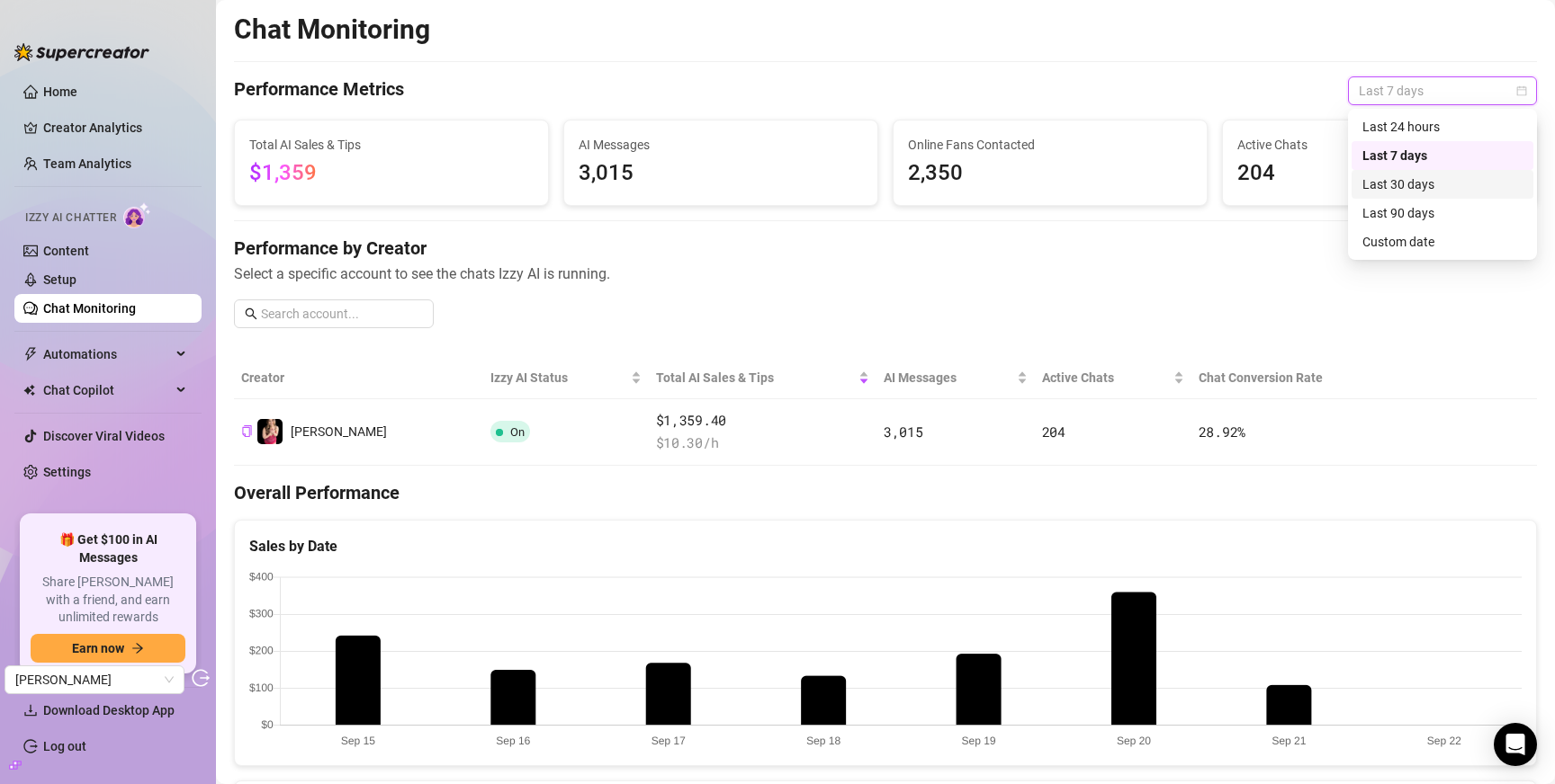
click at [1424, 181] on div "Last 30 days" at bounding box center [1443, 185] width 160 height 20
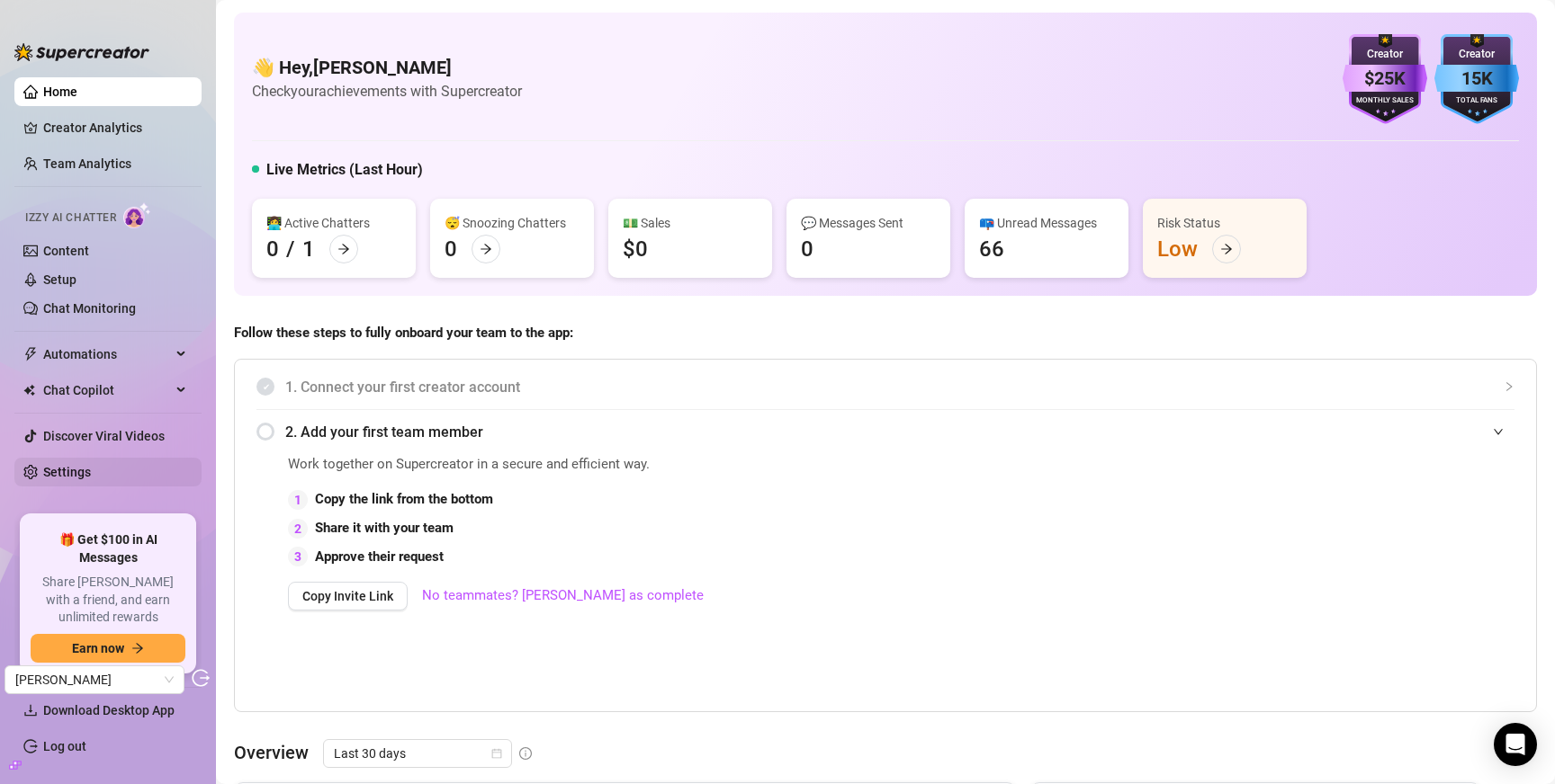
click at [76, 480] on link "Settings" at bounding box center [67, 472] width 48 height 15
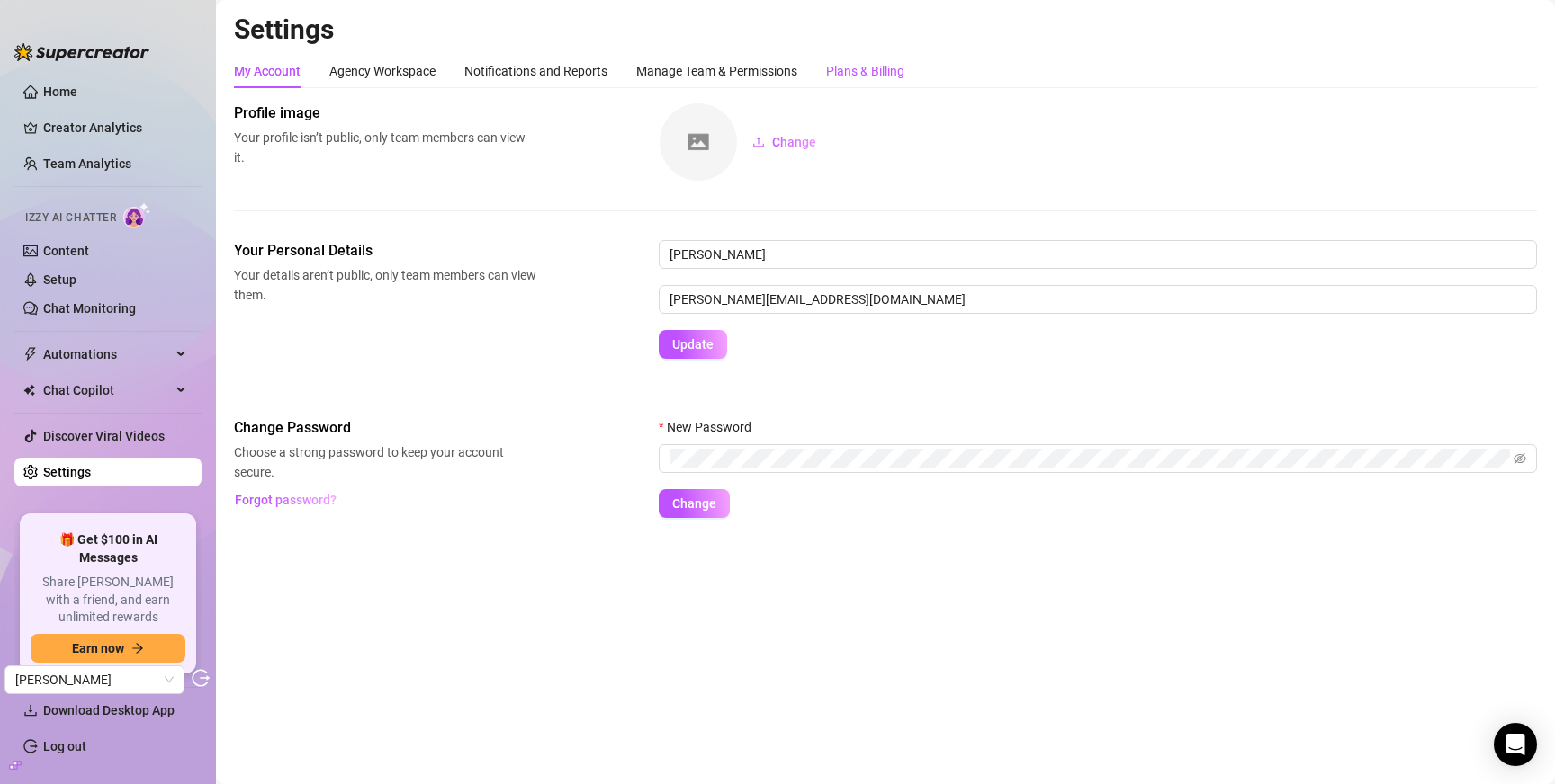
click at [868, 74] on div "Plans & Billing" at bounding box center [864, 72] width 78 height 20
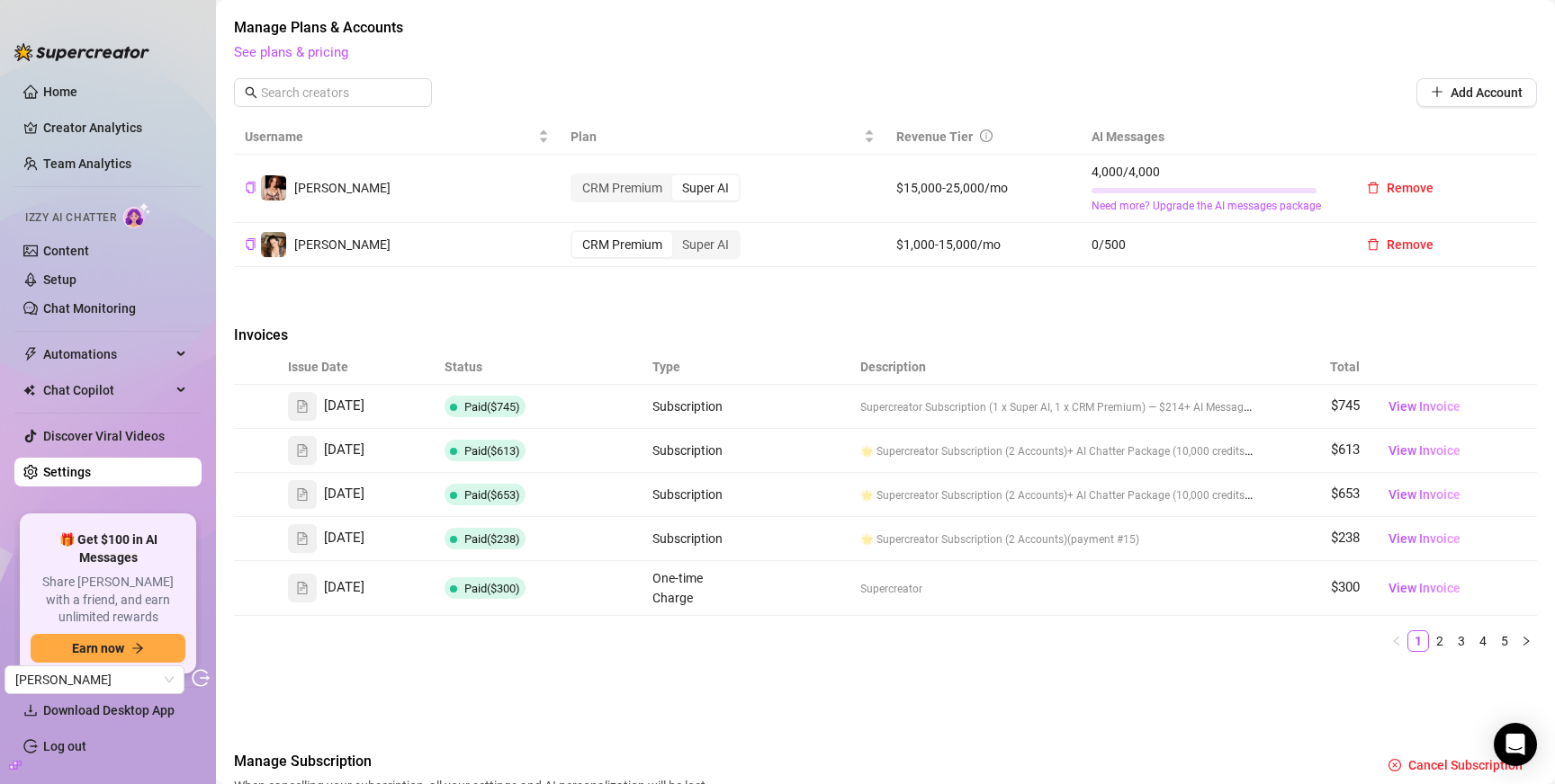
scroll to position [509, 0]
click at [1414, 399] on span "View Invoice" at bounding box center [1424, 406] width 72 height 20
